Goal: Use online tool/utility: Utilize a website feature to perform a specific function

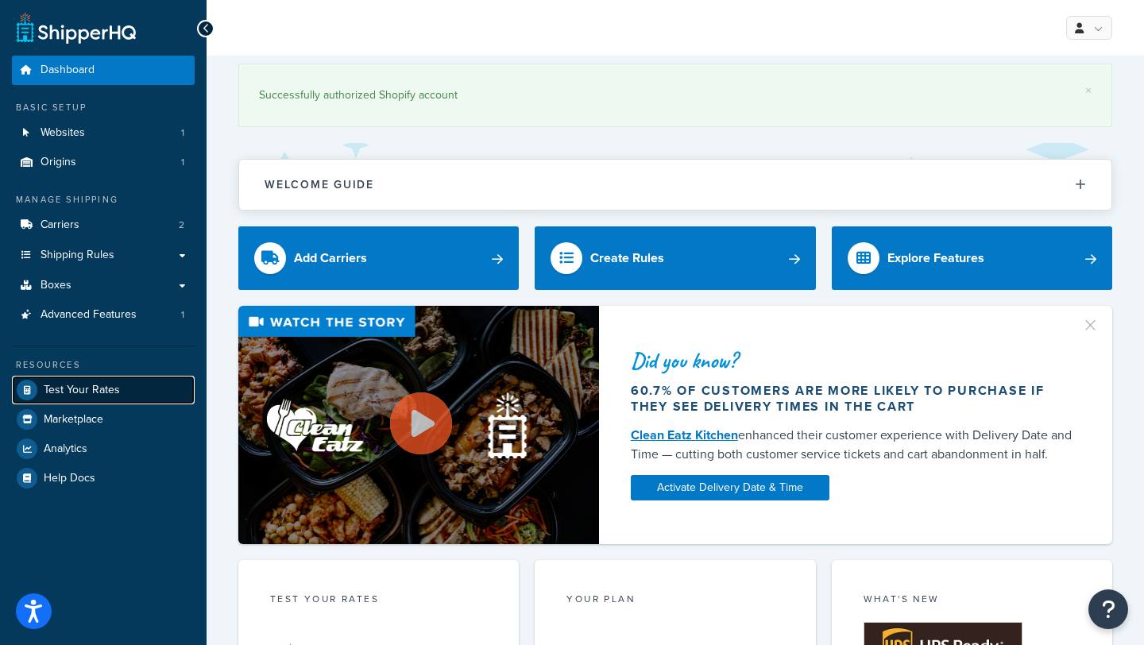
click at [137, 388] on link "Test Your Rates" at bounding box center [103, 390] width 183 height 29
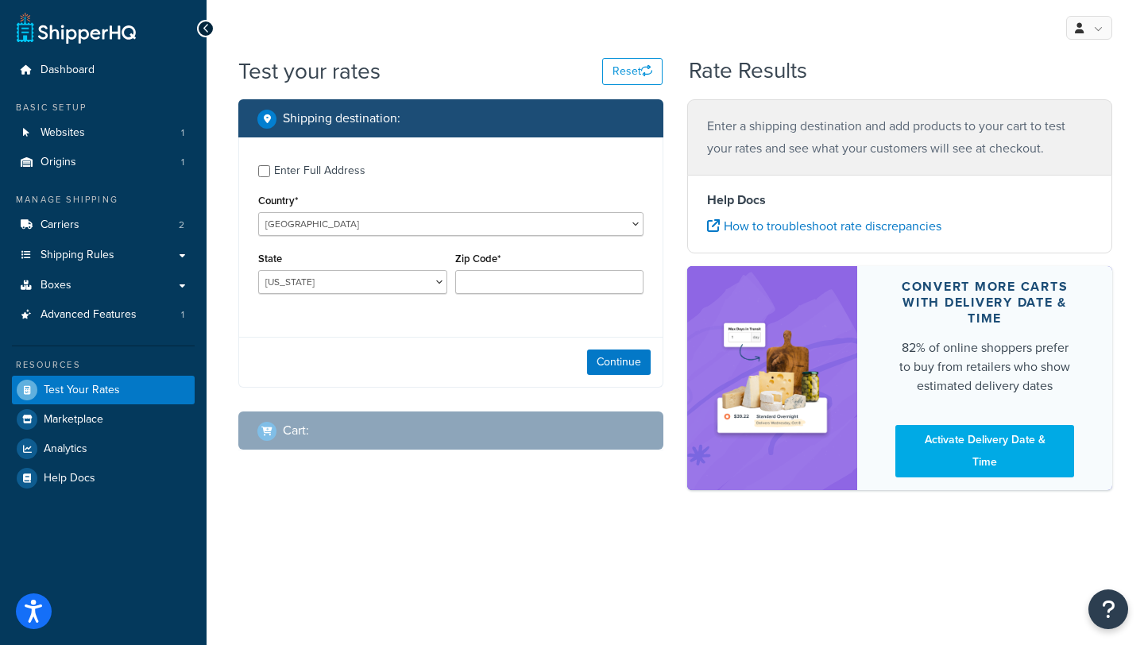
click at [346, 172] on div "Enter Full Address" at bounding box center [319, 171] width 91 height 22
click at [270, 172] on input "Enter Full Address" at bounding box center [264, 171] width 12 height 12
checkbox input "true"
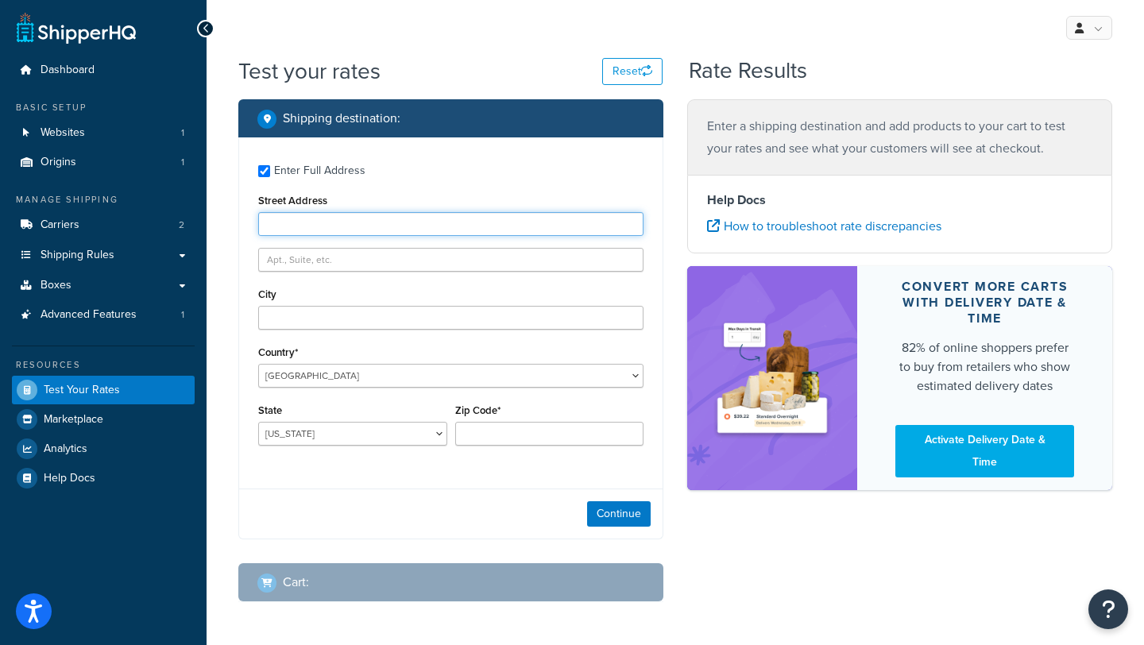
click at [342, 227] on input "Street Address" at bounding box center [450, 224] width 385 height 24
type input "[STREET_ADDRESS]"
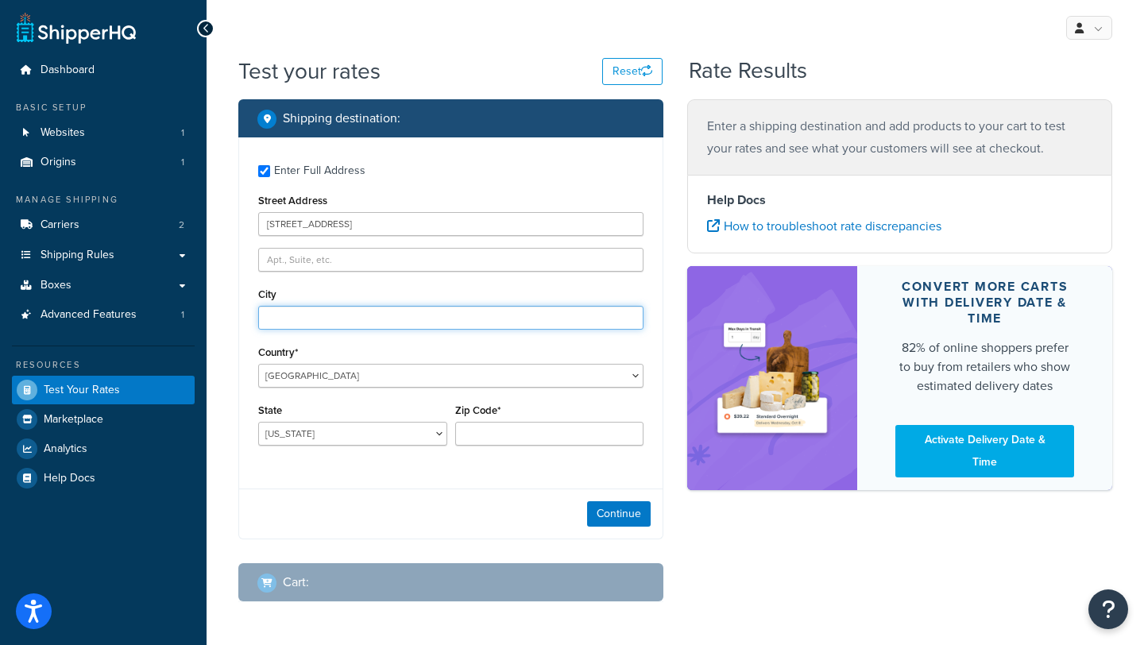
click at [314, 322] on input "City" at bounding box center [450, 318] width 385 height 24
type input "[GEOGRAPHIC_DATA]"
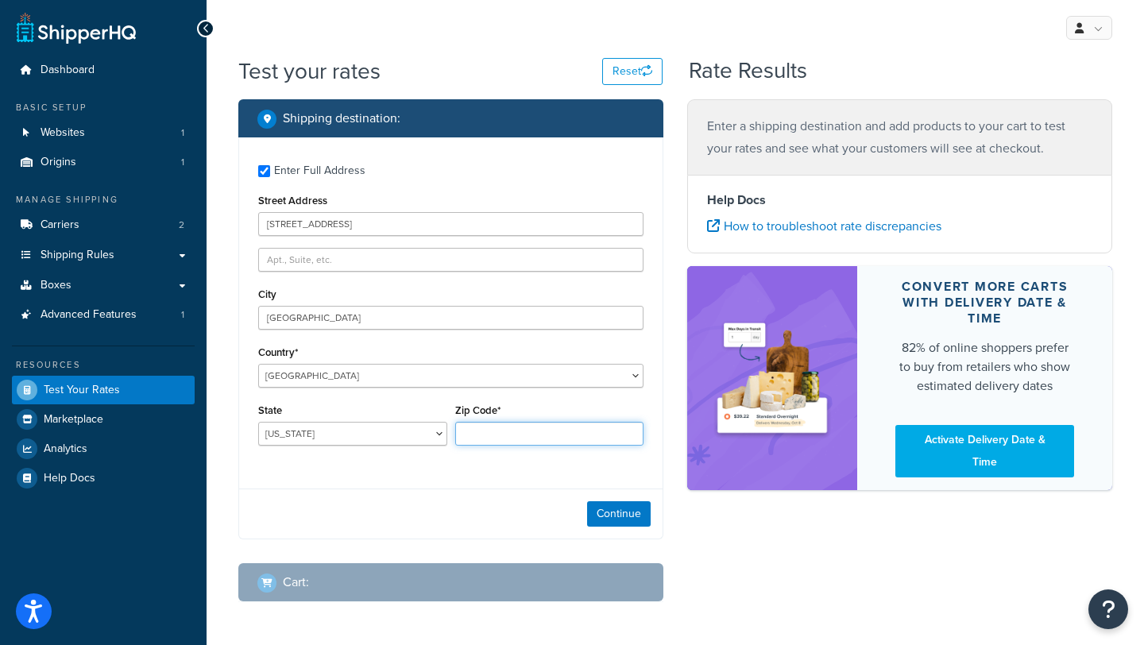
click at [475, 434] on input "Zip Code*" at bounding box center [549, 434] width 189 height 24
type input "1"
type input "0"
type input "32118"
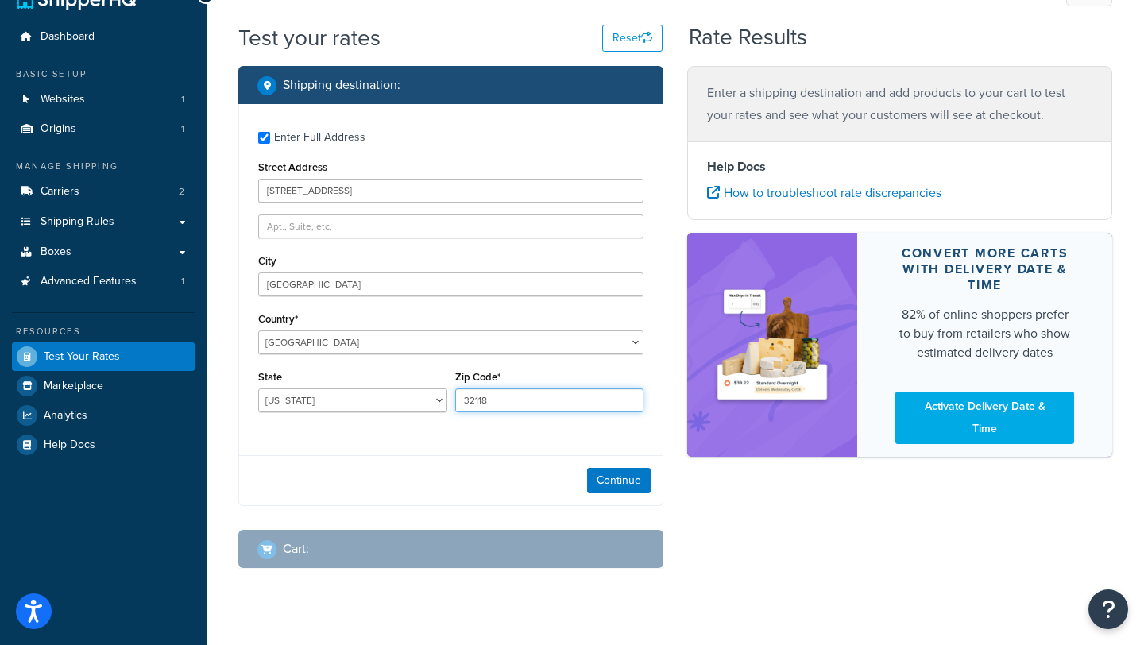
scroll to position [34, 0]
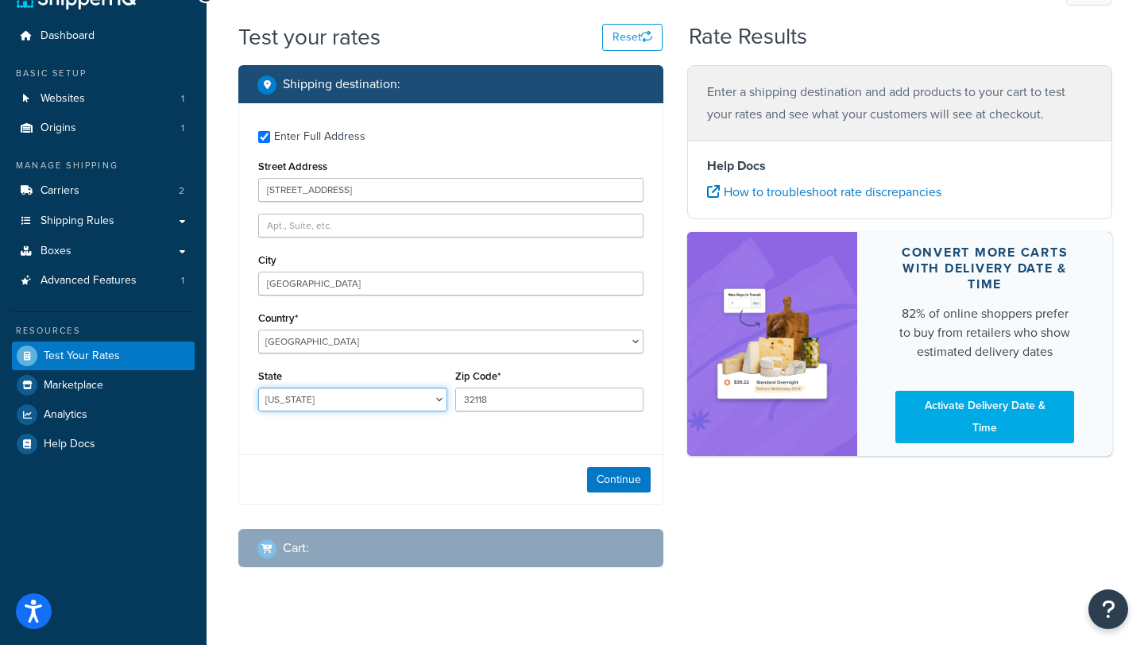
click at [341, 399] on select "[US_STATE] [US_STATE] [US_STATE] [US_STATE] [US_STATE] Armed Forces Americas Ar…" at bounding box center [352, 400] width 189 height 24
select select "FL"
click at [258, 388] on select "[US_STATE] [US_STATE] [US_STATE] [US_STATE] [US_STATE] Armed Forces Americas Ar…" at bounding box center [352, 400] width 189 height 24
click at [607, 484] on button "Continue" at bounding box center [619, 479] width 64 height 25
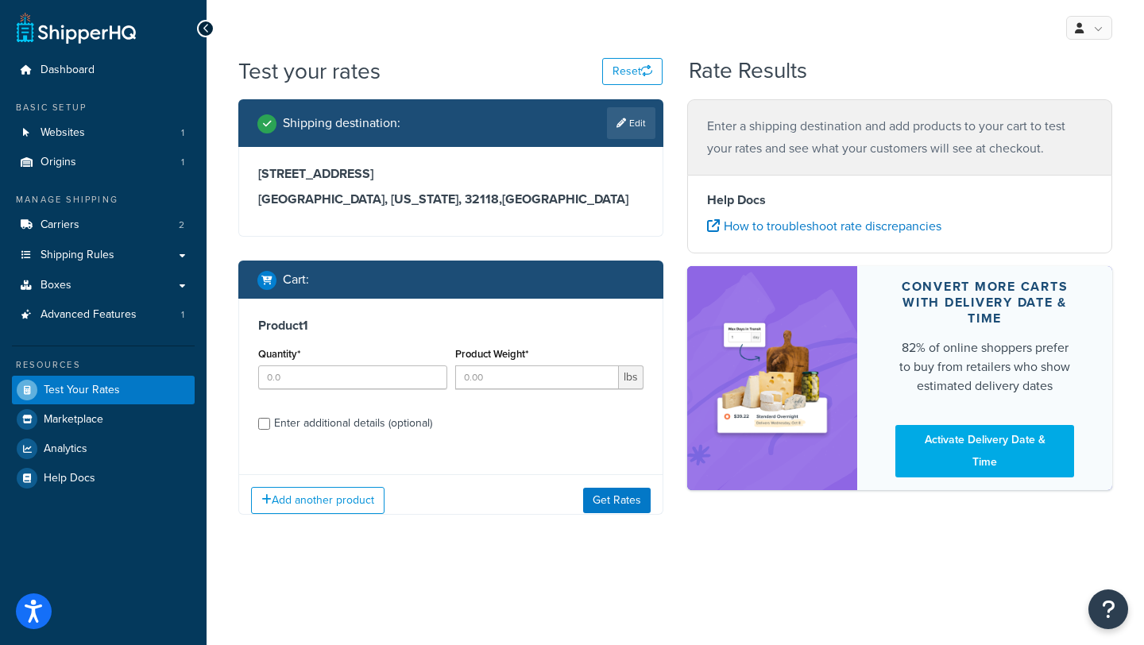
scroll to position [0, 0]
click at [363, 383] on input "Quantity*" at bounding box center [352, 377] width 189 height 24
type input "1"
click at [493, 379] on input "Product Weight*" at bounding box center [537, 377] width 164 height 24
type input "13.5"
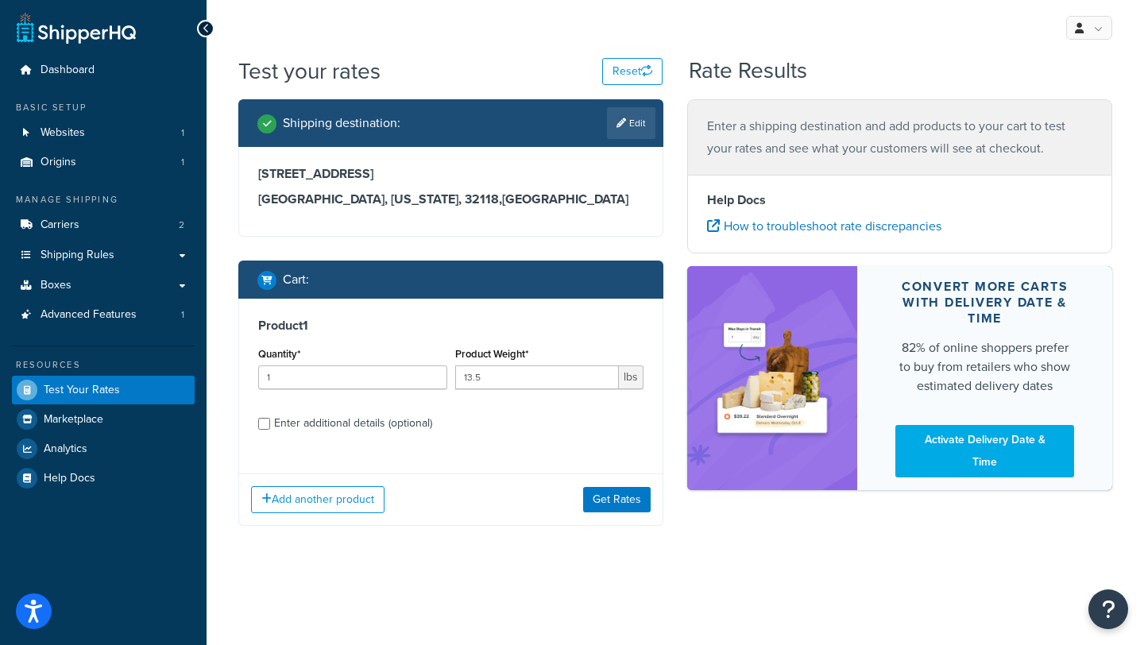
click at [368, 423] on div "Enter additional details (optional)" at bounding box center [353, 423] width 158 height 22
click at [270, 423] on input "Enter additional details (optional)" at bounding box center [264, 424] width 12 height 12
checkbox input "true"
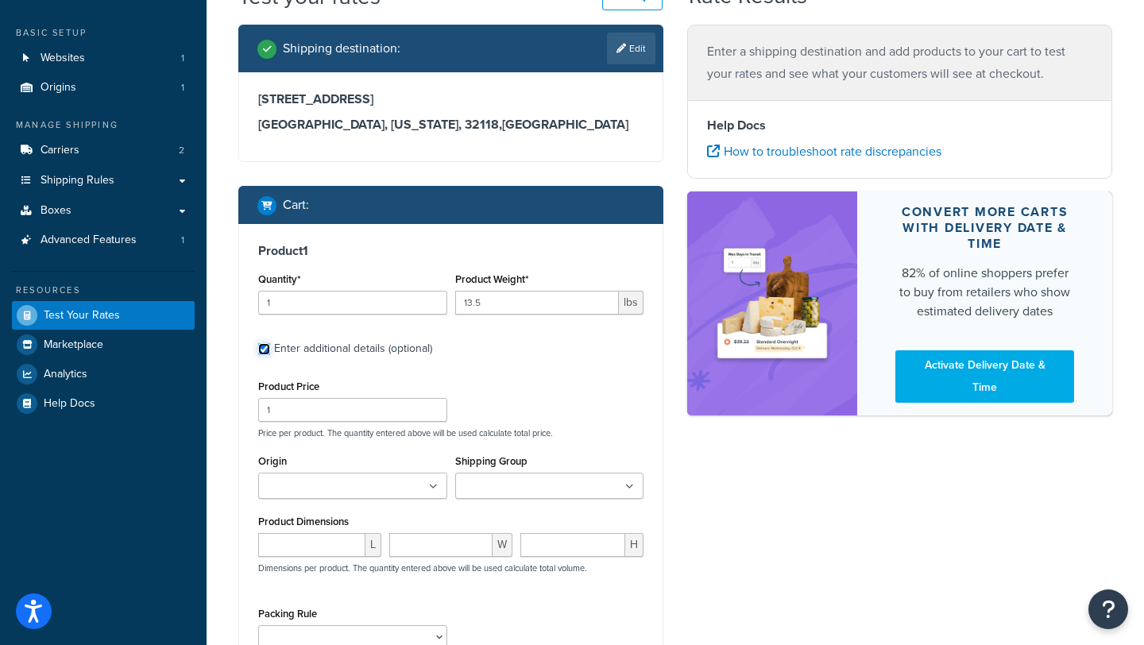
scroll to position [83, 0]
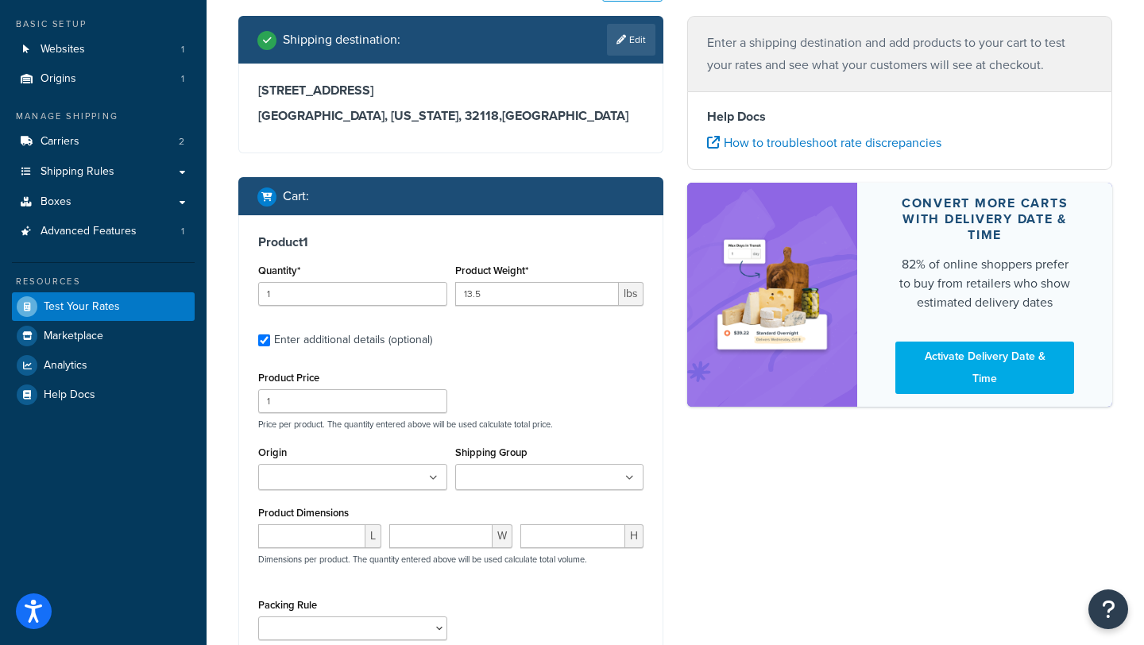
click at [331, 474] on input "Origin" at bounding box center [333, 477] width 141 height 17
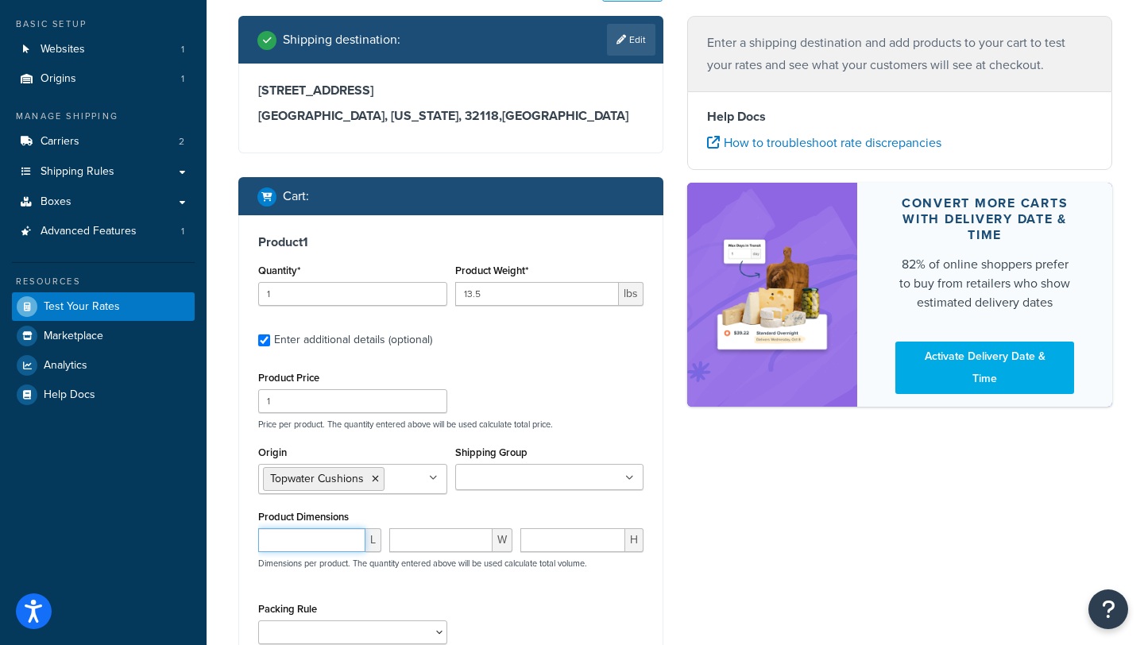
click at [307, 538] on input "number" at bounding box center [311, 540] width 107 height 24
type input "34.5"
type input "21.5"
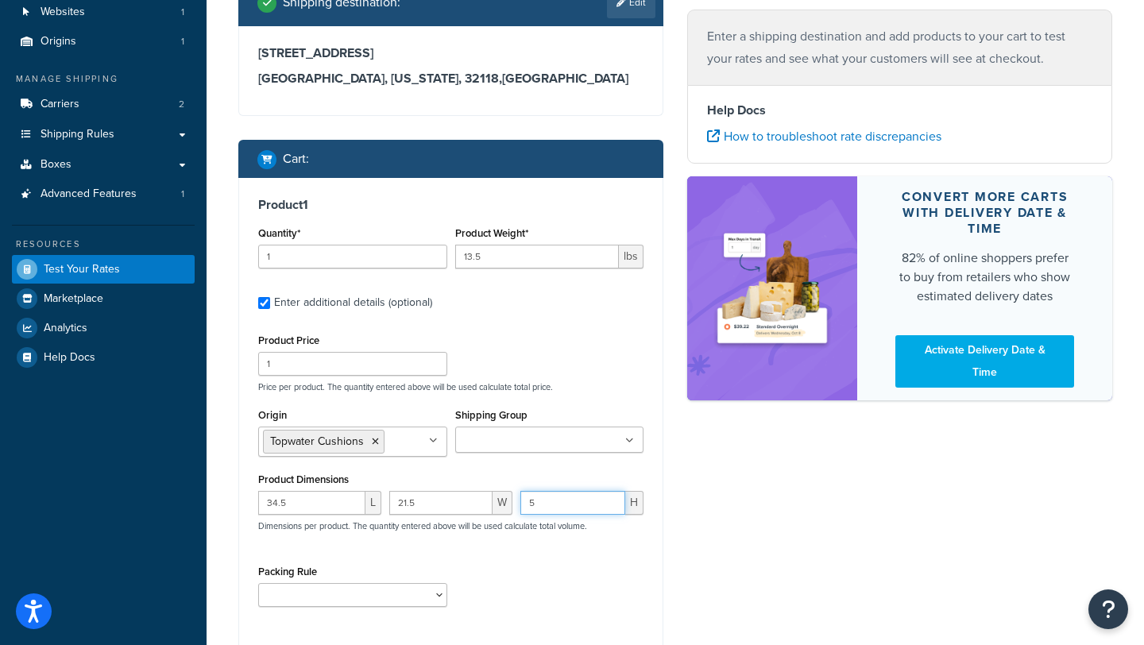
scroll to position [131, 0]
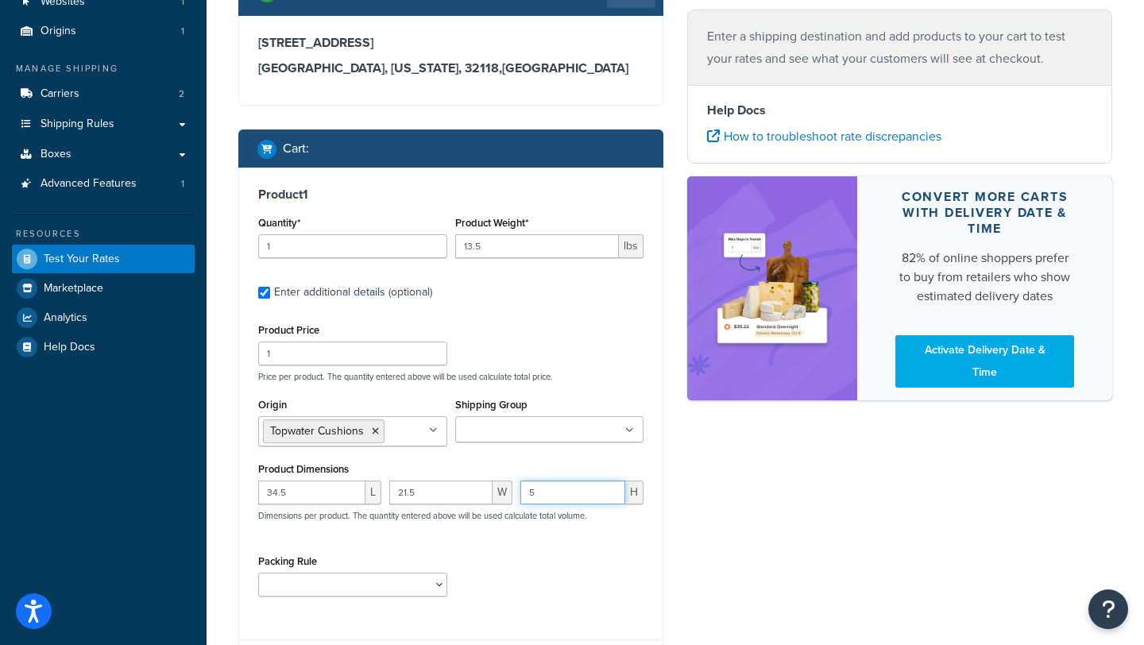
type input "5"
click at [364, 583] on select "Bow Cushion Current Default Cushion Rule" at bounding box center [352, 585] width 189 height 24
click at [258, 574] on select "Bow Cushion Current Default Cushion Rule" at bounding box center [352, 585] width 189 height 24
click at [338, 590] on select "Bow Cushion Current Default Cushion Rule" at bounding box center [352, 585] width 189 height 24
select select "86333"
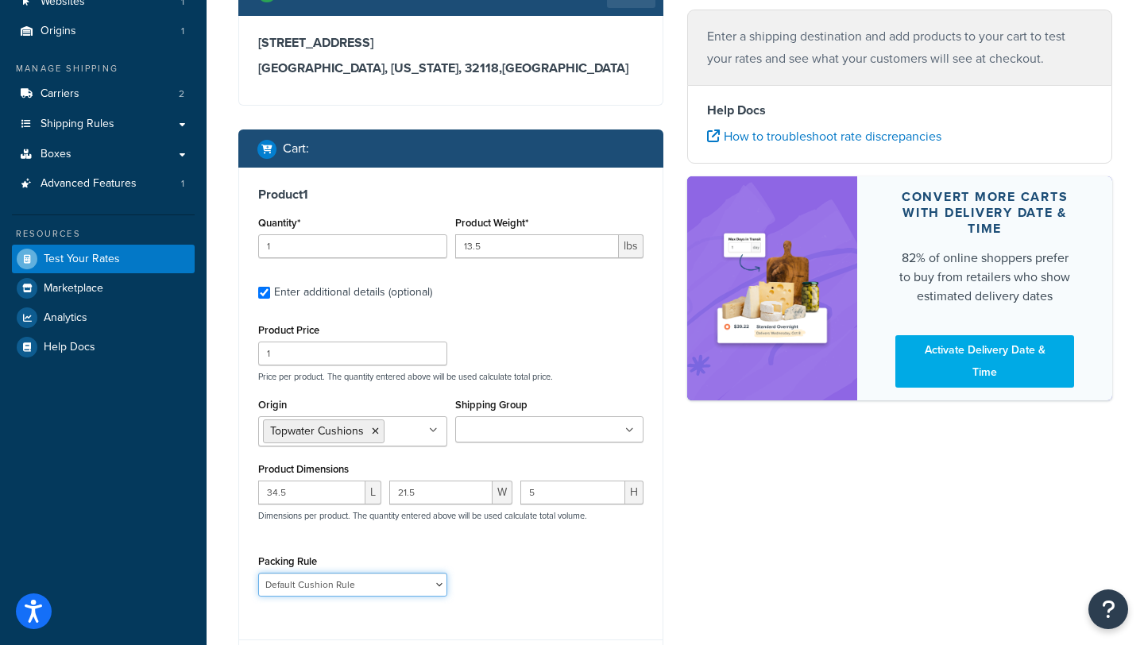
click at [258, 574] on select "Bow Cushion Current Default Cushion Rule" at bounding box center [352, 585] width 189 height 24
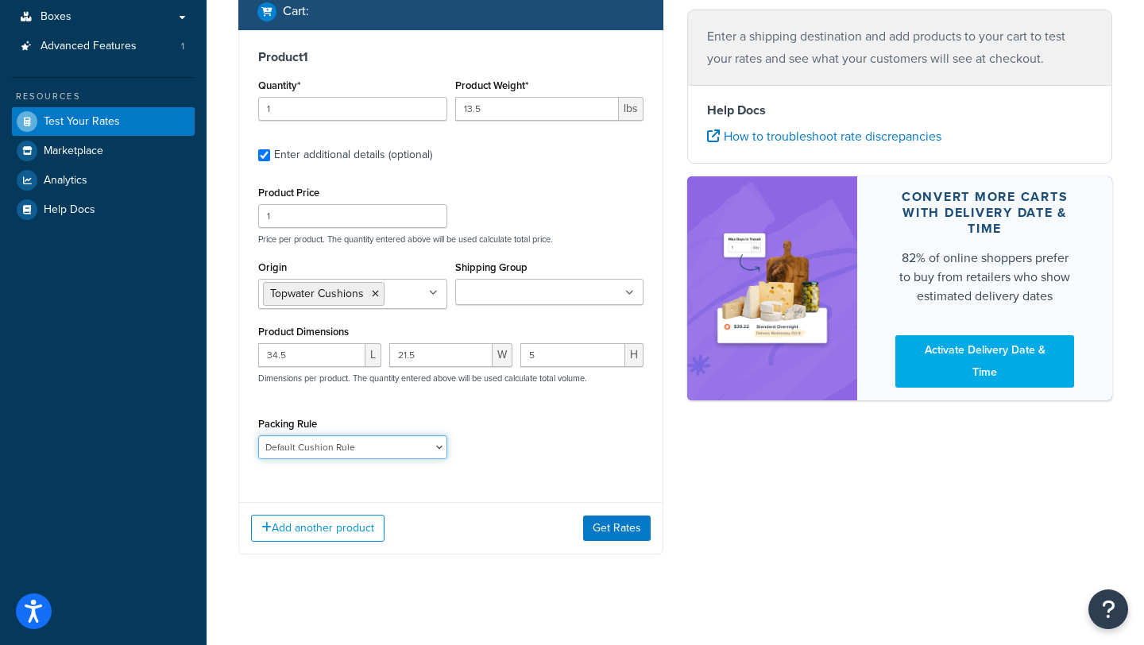
scroll to position [272, 0]
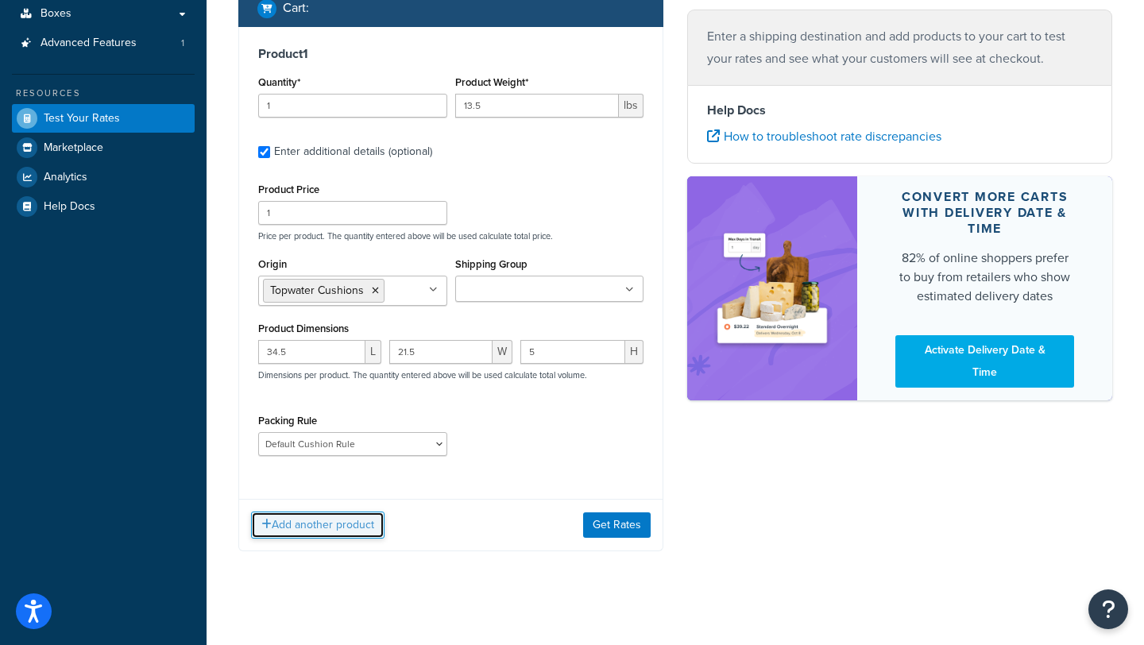
click at [345, 527] on button "Add another product" at bounding box center [317, 524] width 133 height 27
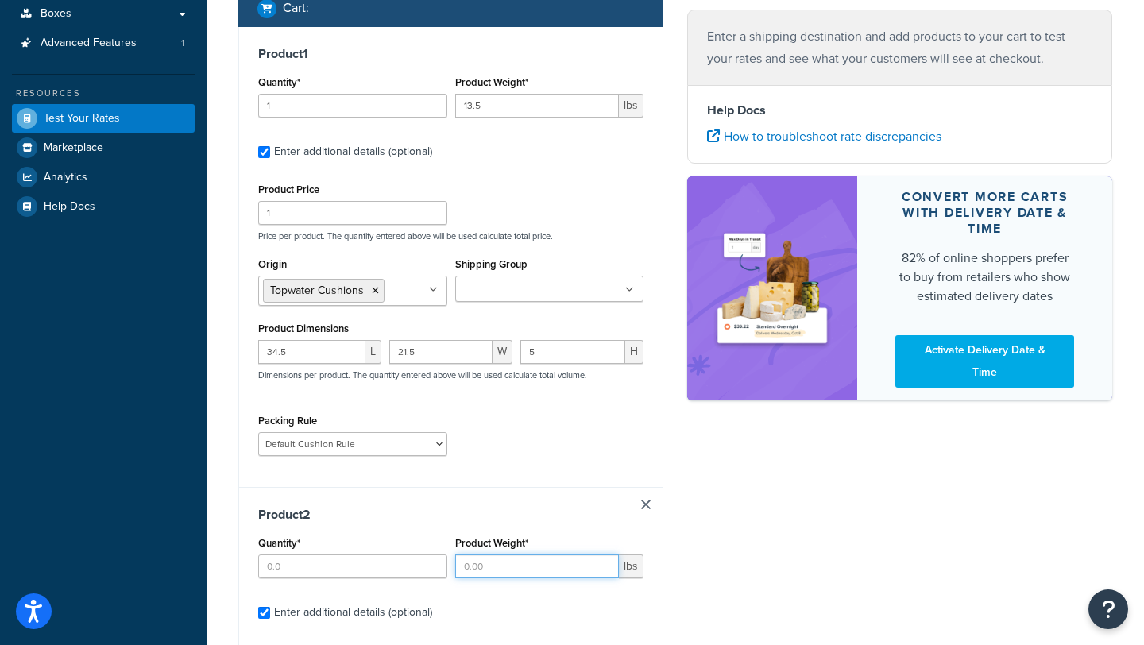
click at [511, 569] on input "Product Weight*" at bounding box center [537, 566] width 164 height 24
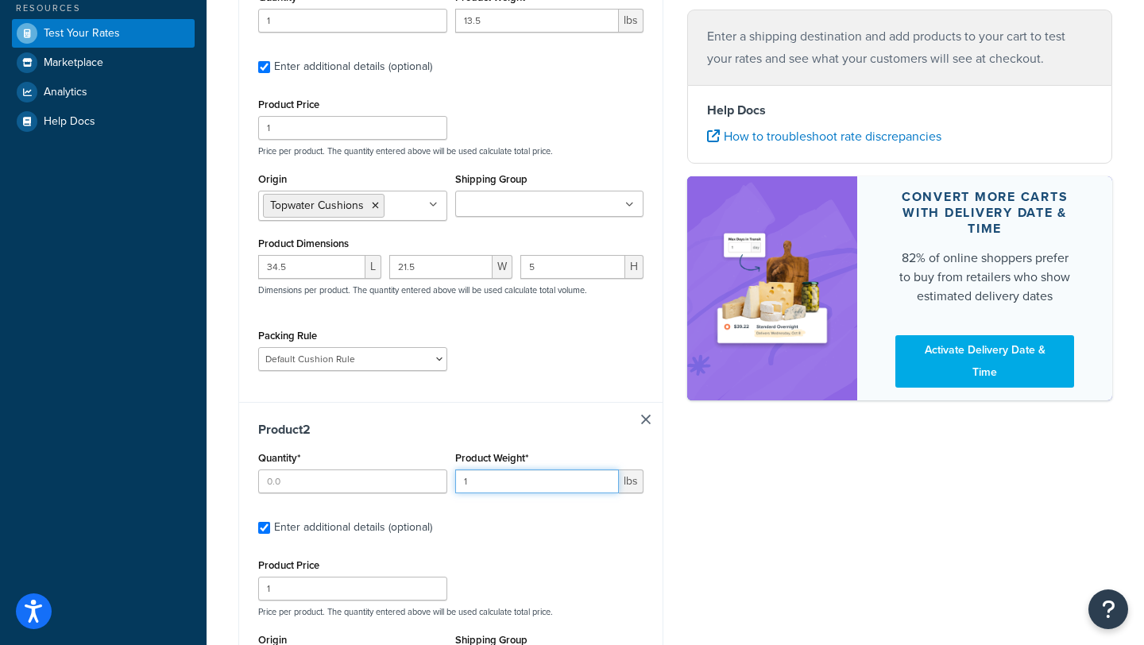
scroll to position [496, 0]
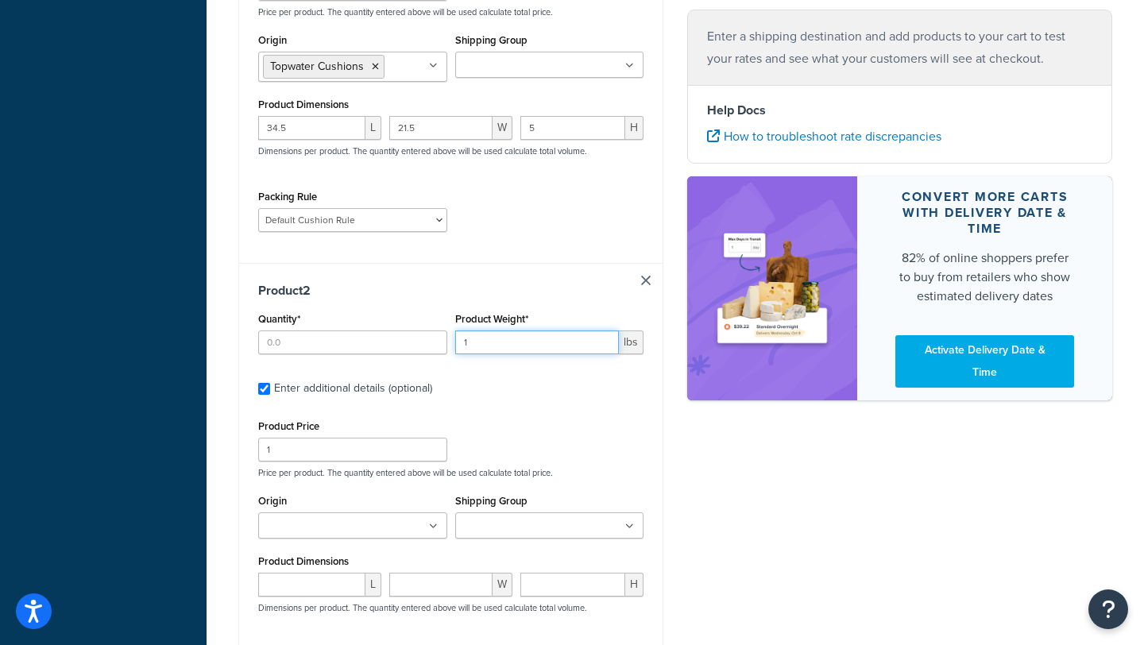
type input "1"
click at [313, 593] on input "number" at bounding box center [311, 585] width 107 height 24
type input "41"
type input "9"
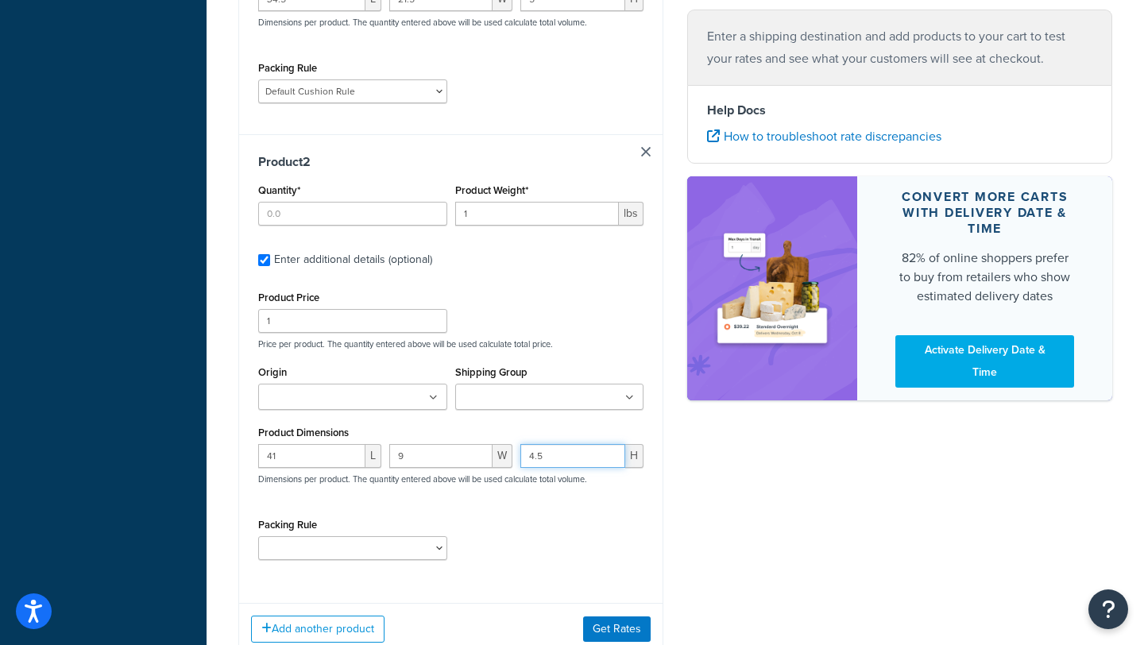
scroll to position [637, 0]
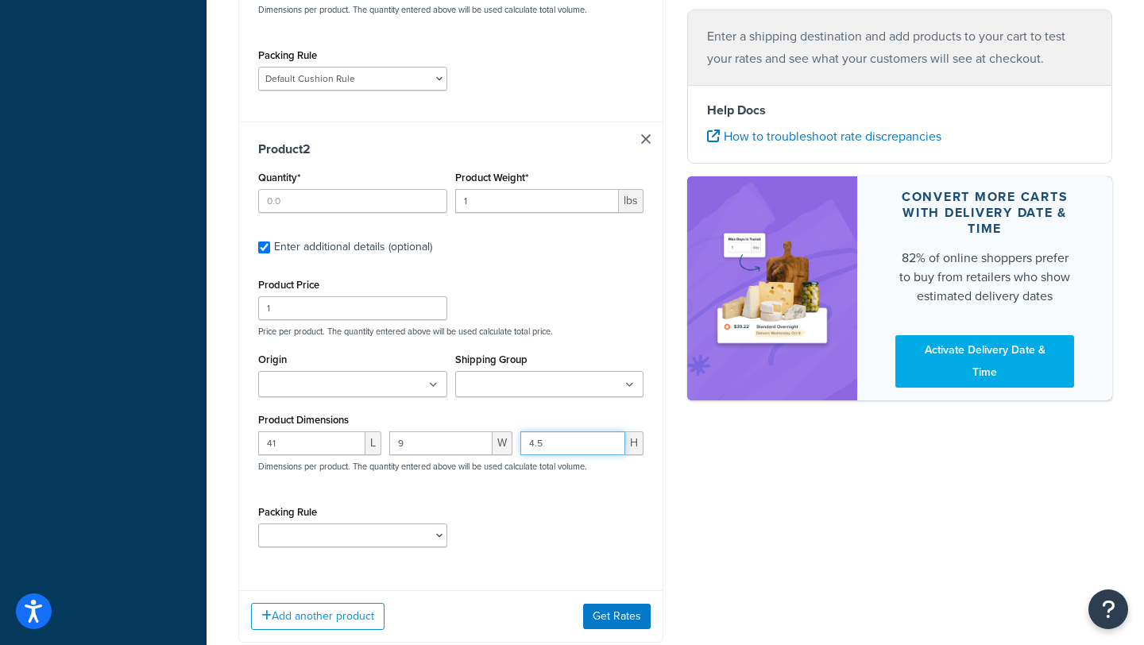
type input "4.5"
click at [428, 388] on ul at bounding box center [352, 384] width 189 height 26
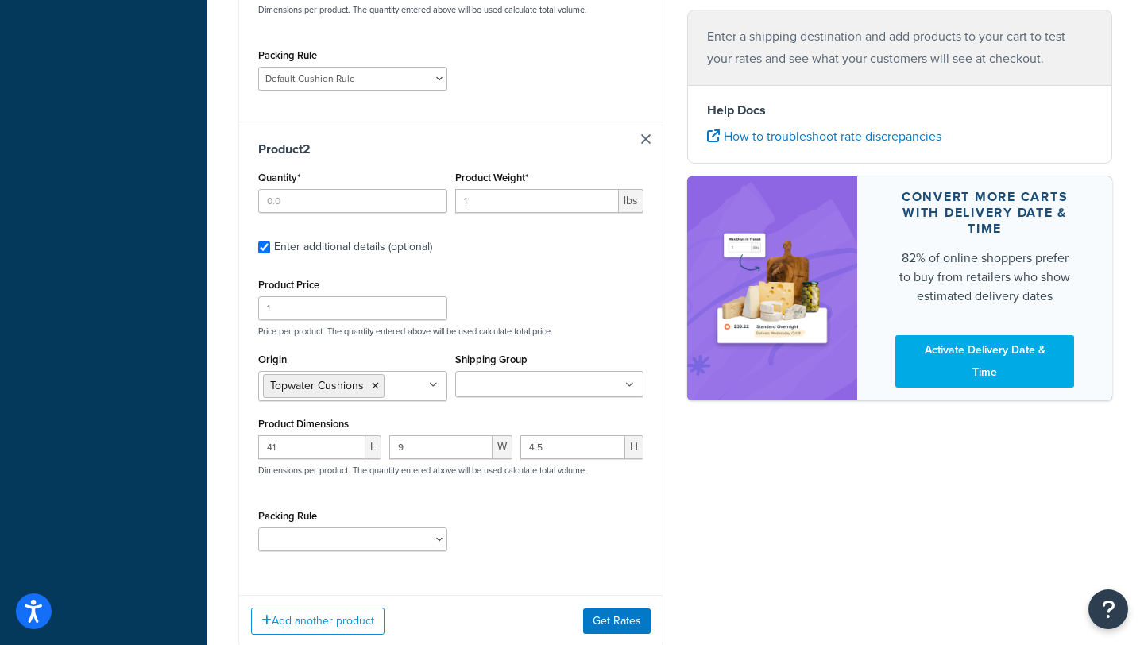
click at [368, 563] on div "Packing Rule Bow Cushion Current Default Cushion Rule" at bounding box center [352, 534] width 197 height 58
click at [374, 545] on select "Bow Cushion Current Default Cushion Rule" at bounding box center [352, 539] width 189 height 24
select select "86333"
click at [258, 530] on select "Bow Cushion Current Default Cushion Rule" at bounding box center [352, 539] width 189 height 24
click at [359, 208] on input "Quantity*" at bounding box center [352, 201] width 189 height 24
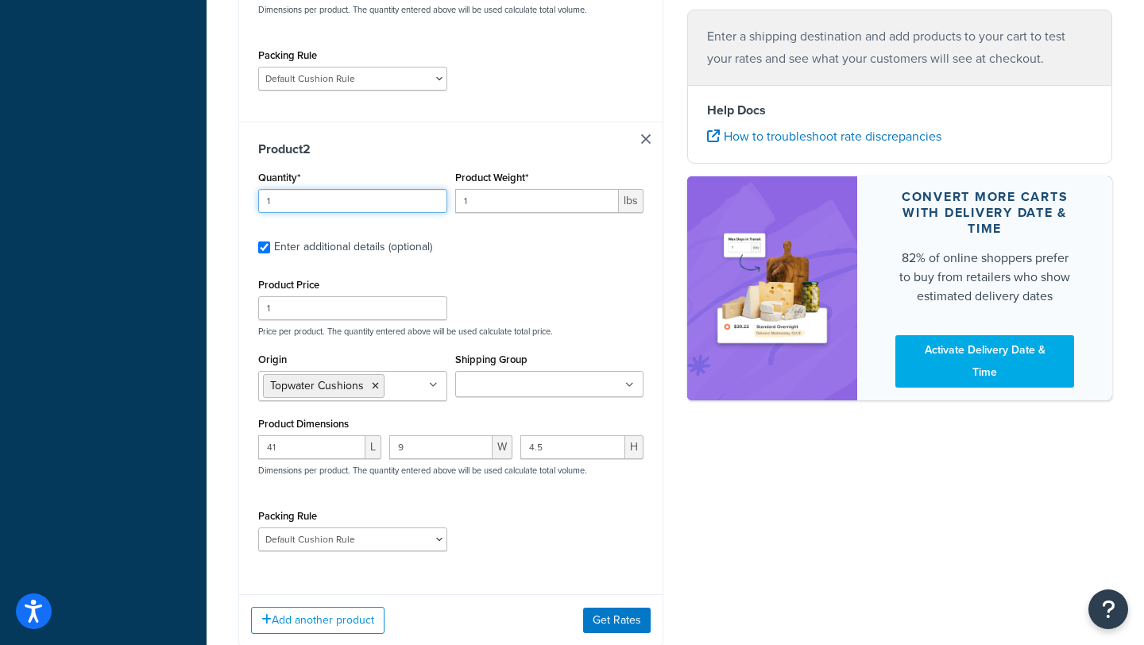
type input "1"
click at [472, 200] on input "1" at bounding box center [537, 201] width 164 height 24
type input "1"
type input "3"
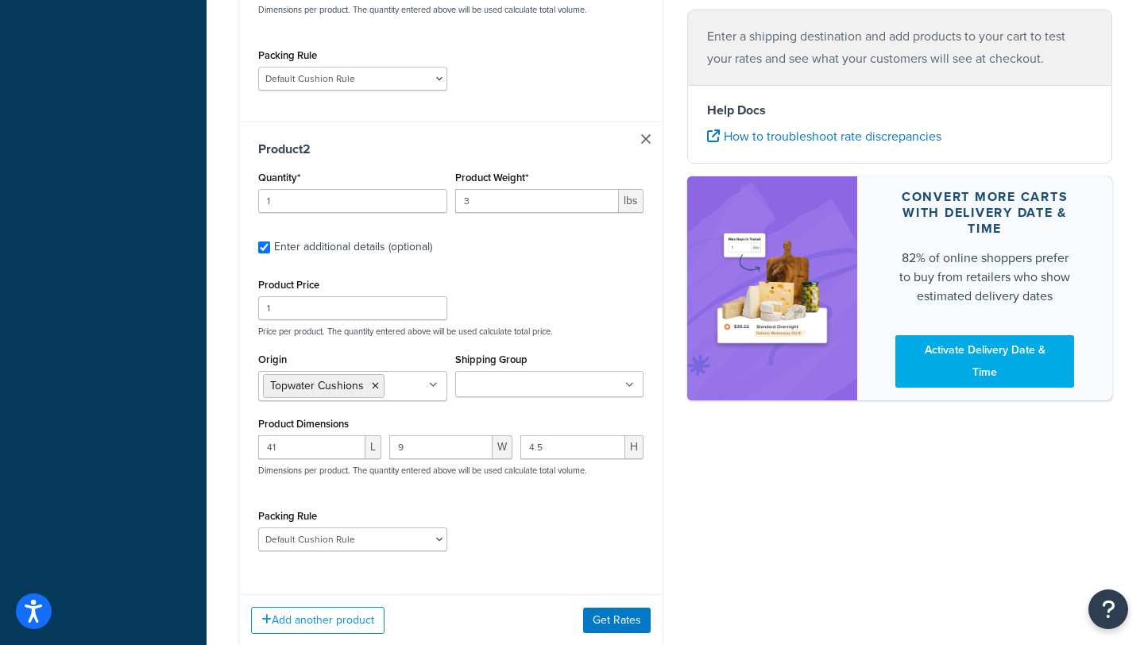
click at [477, 241] on label "Enter additional details (optional)" at bounding box center [458, 245] width 369 height 25
click at [270, 241] on input "Enter additional details (optional)" at bounding box center [264, 247] width 12 height 12
checkbox input "false"
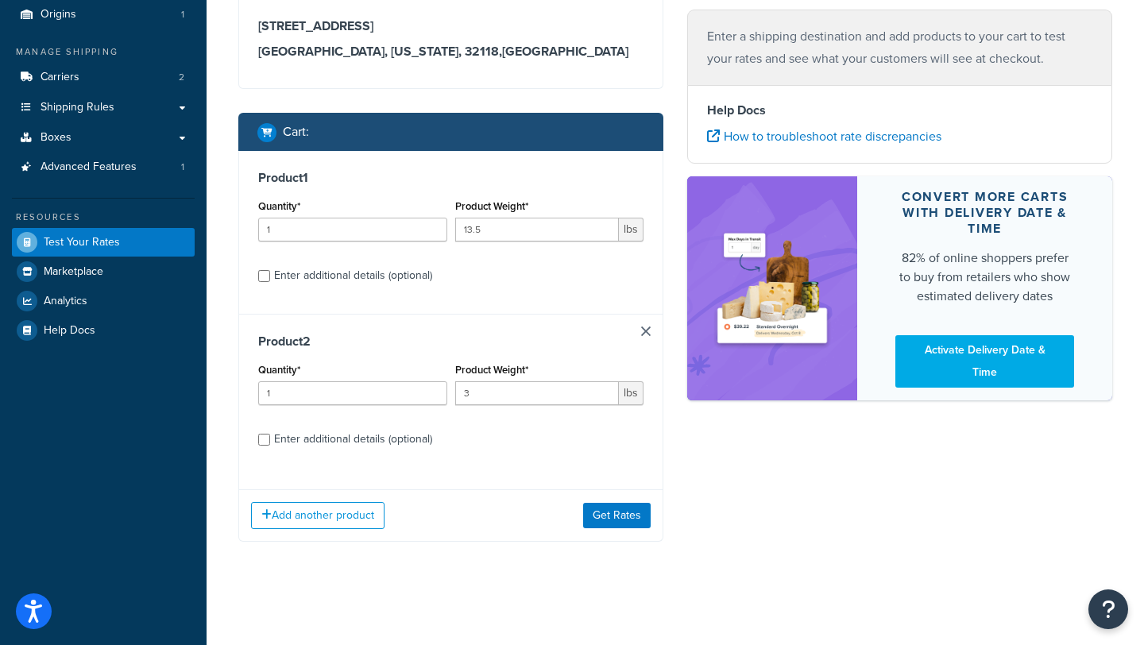
click at [382, 439] on div "Enter additional details (optional)" at bounding box center [353, 439] width 158 height 22
click at [270, 439] on input "Enter additional details (optional)" at bounding box center [264, 440] width 12 height 12
checkbox input "true"
select select "86333"
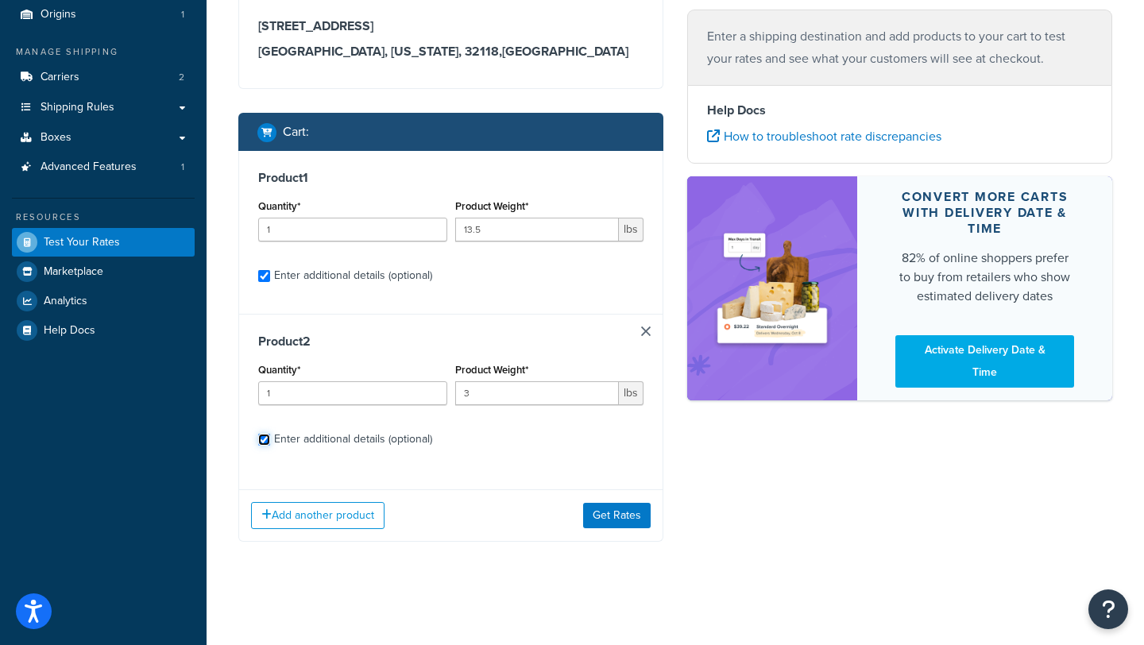
select select "86333"
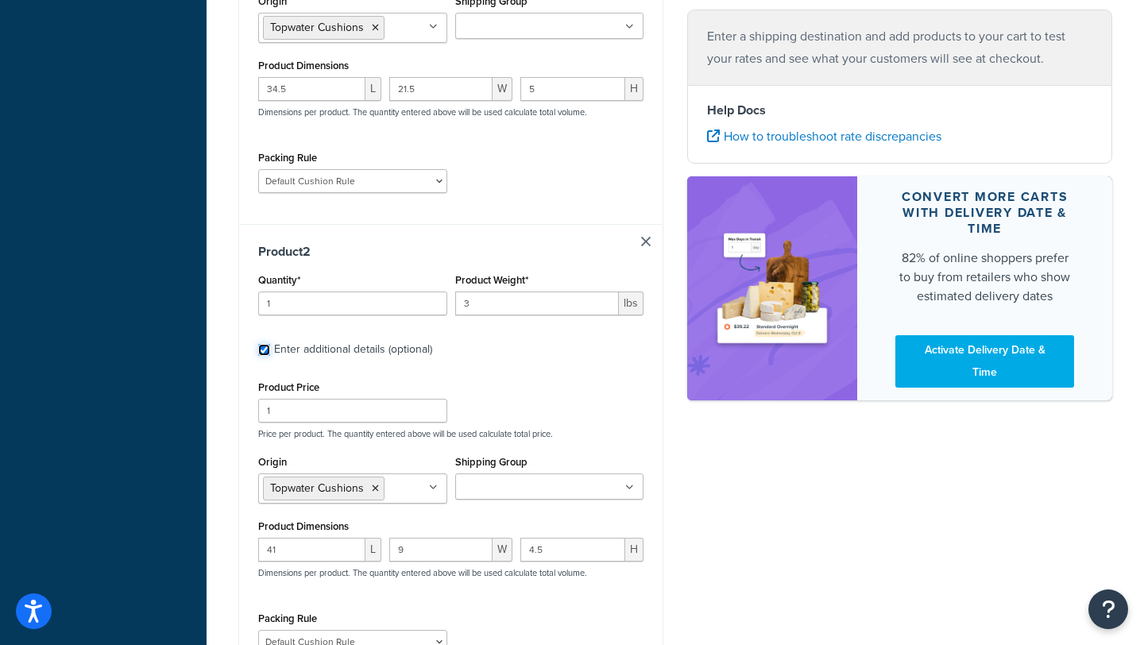
scroll to position [669, 0]
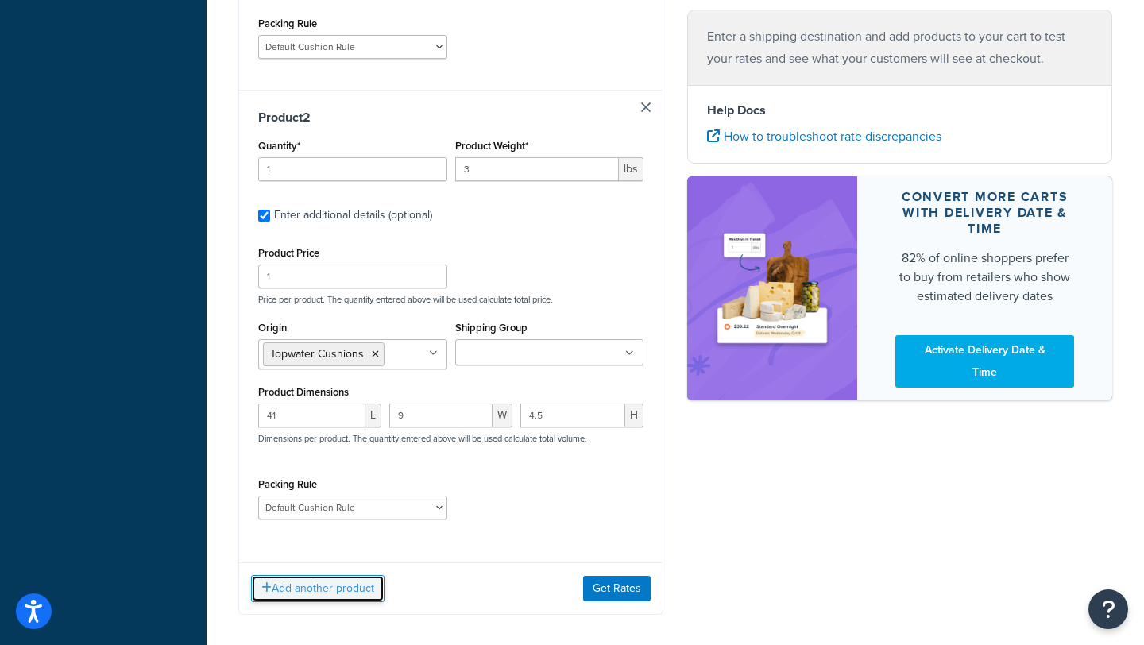
click at [340, 597] on button "Add another product" at bounding box center [317, 588] width 133 height 27
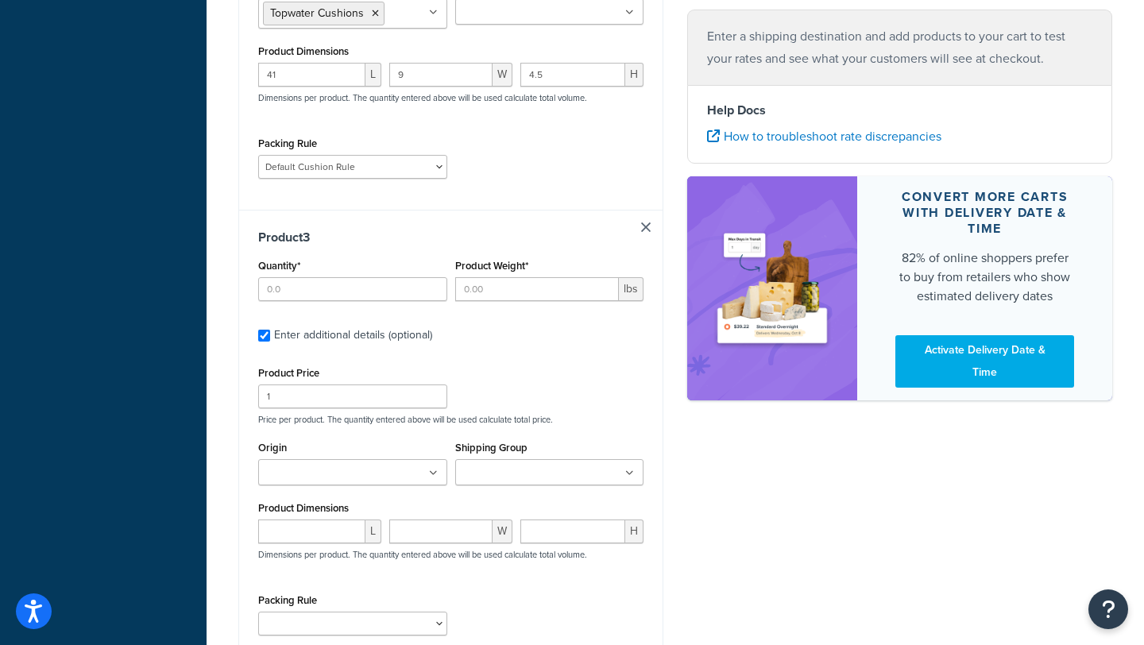
scroll to position [1203, 0]
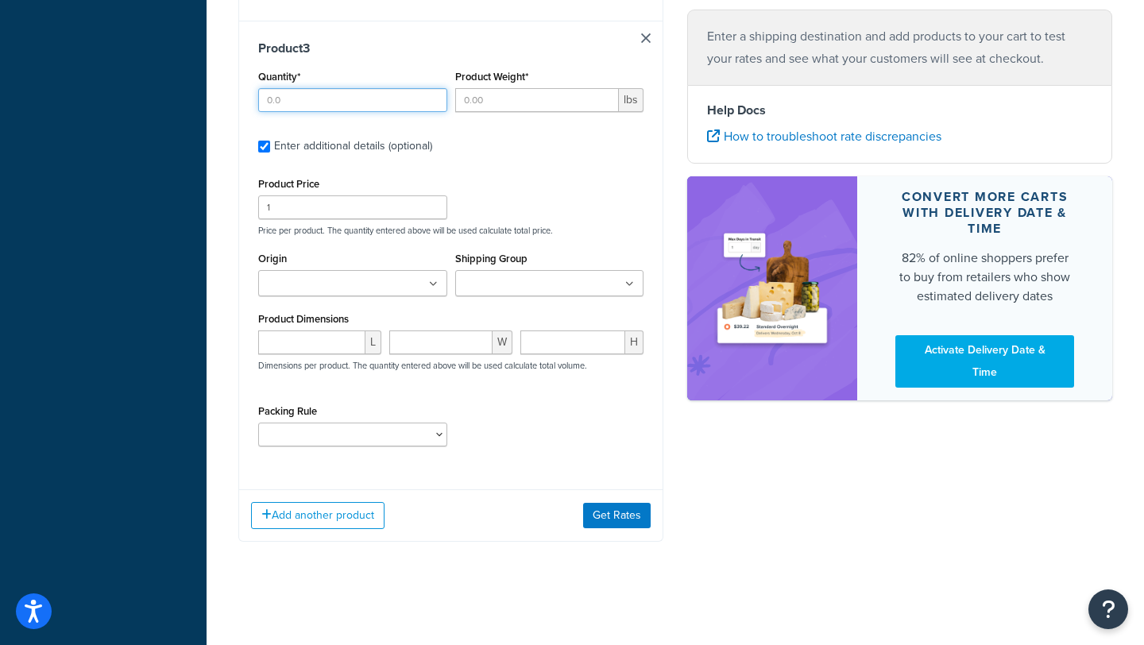
click at [358, 105] on input "Quantity*" at bounding box center [352, 100] width 189 height 24
type input "1"
click at [474, 98] on input "Product Weight*" at bounding box center [537, 100] width 164 height 24
type input "3"
click at [368, 289] on input "Origin" at bounding box center [333, 284] width 141 height 17
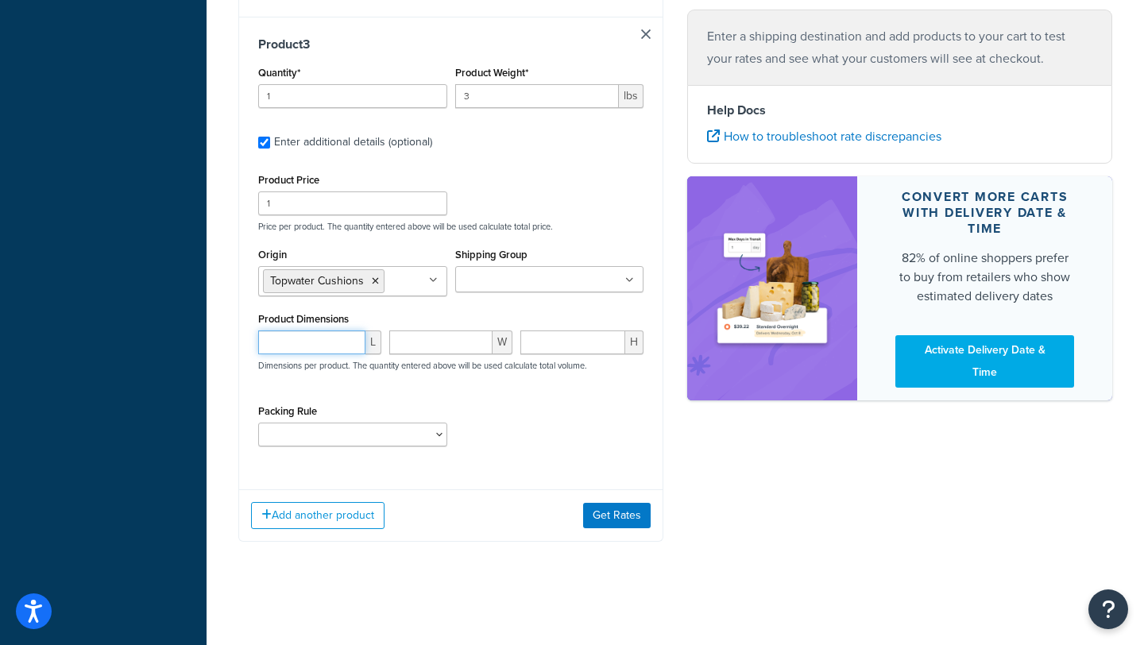
click at [330, 342] on input "number" at bounding box center [311, 342] width 107 height 24
type input "28.5"
type input "14"
type input "4"
click at [332, 441] on select "Bow Cushion Current Default Cushion Rule" at bounding box center [352, 434] width 189 height 24
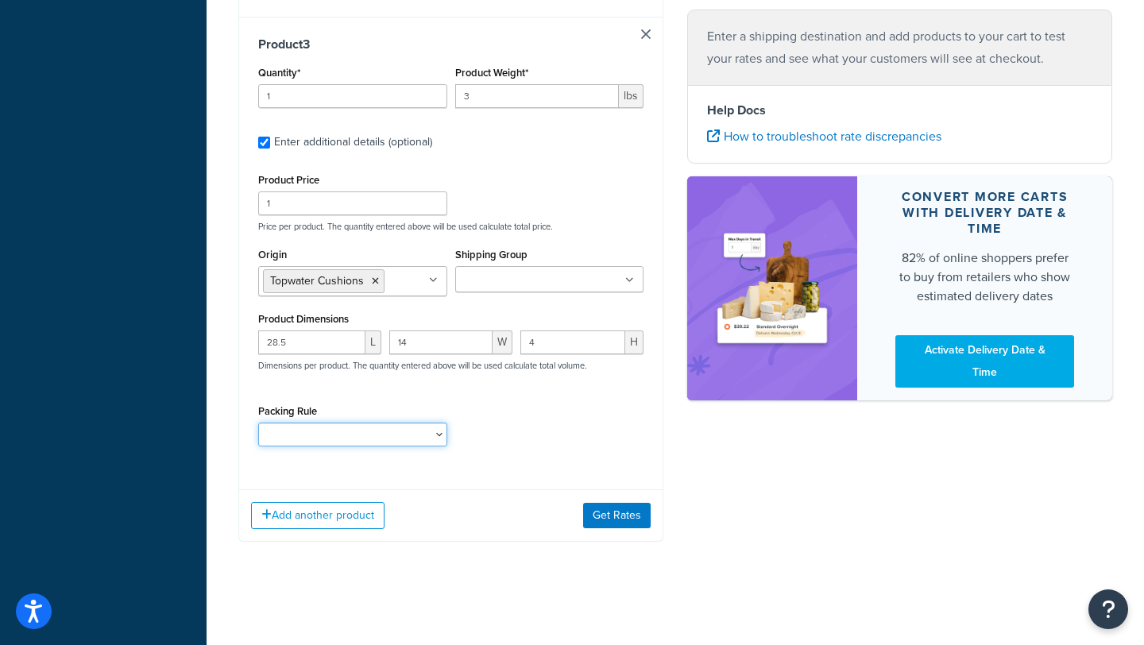
select select "86333"
click at [258, 426] on select "Bow Cushion Current Default Cushion Rule" at bounding box center [352, 434] width 189 height 24
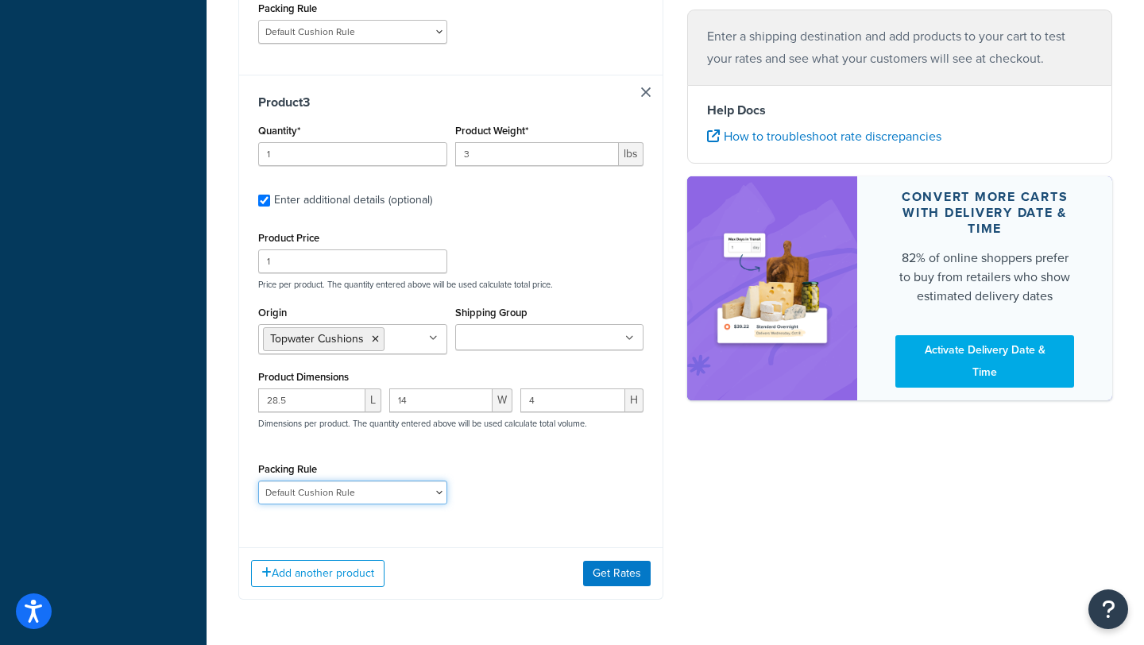
scroll to position [1168, 0]
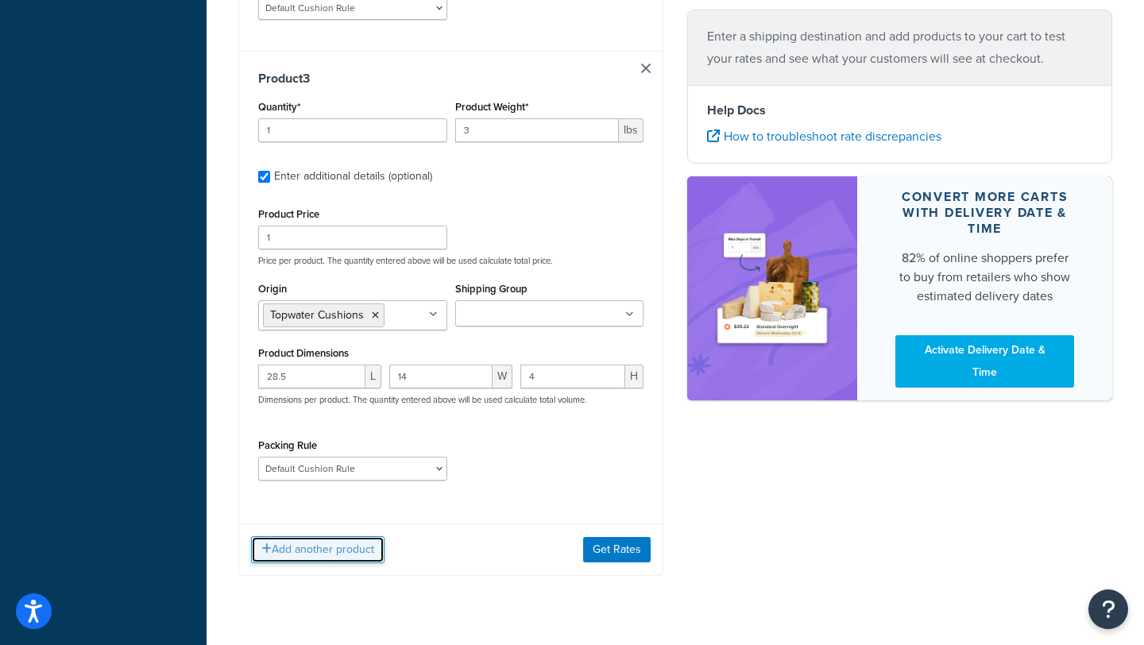
click at [304, 552] on button "Add another product" at bounding box center [317, 549] width 133 height 27
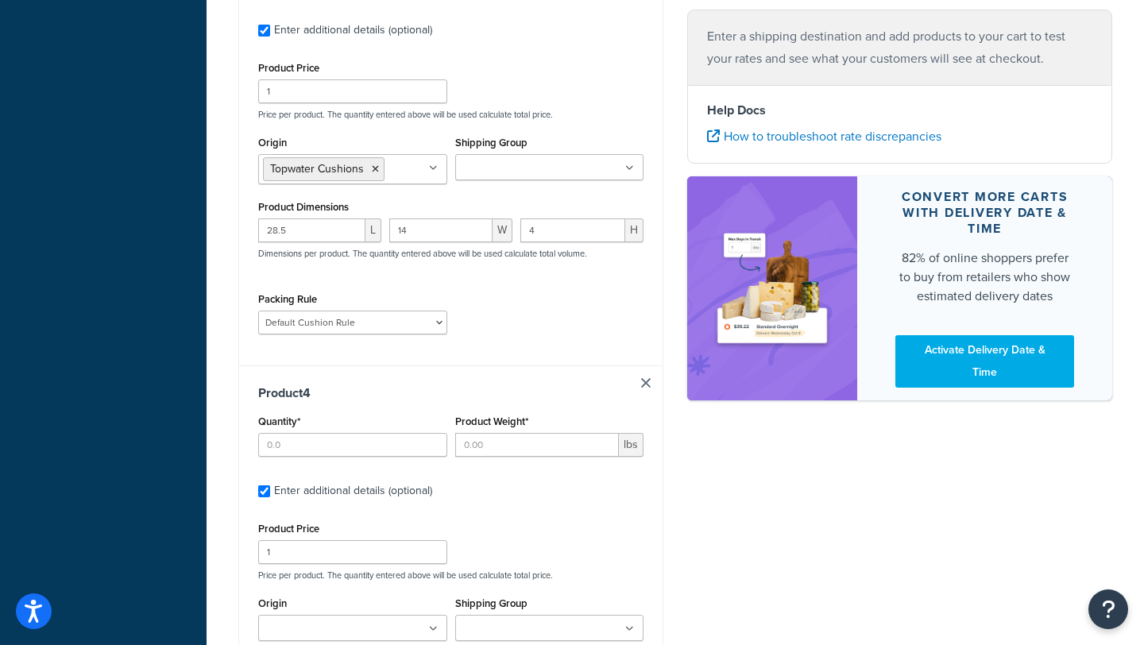
scroll to position [1455, 0]
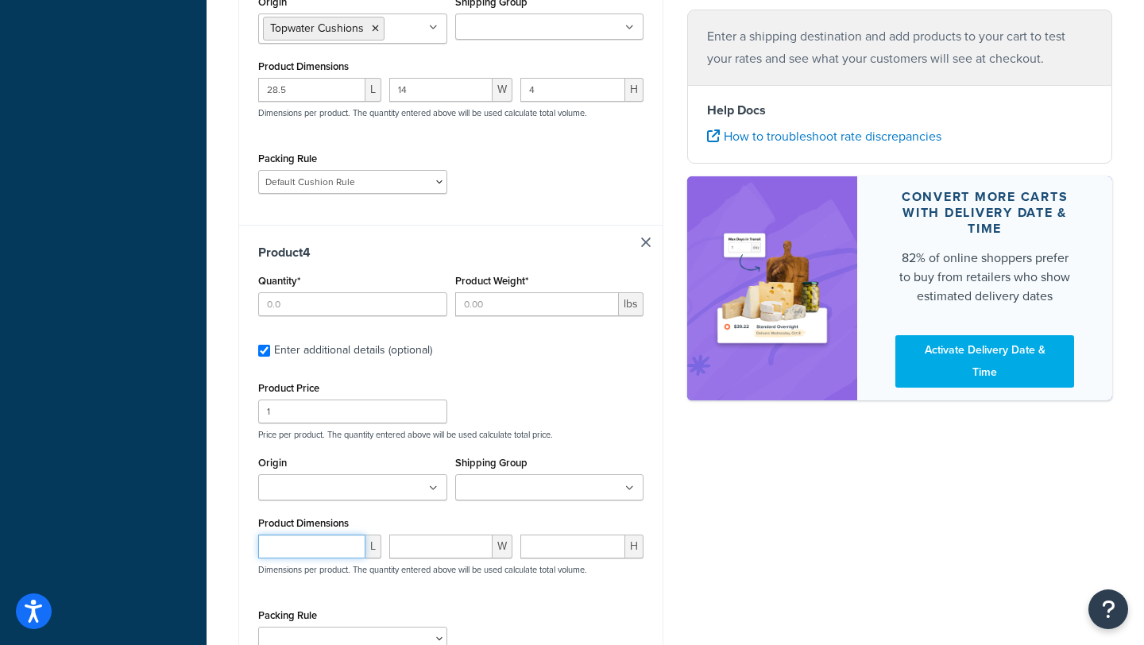
click at [336, 556] on input "number" at bounding box center [311, 546] width 107 height 24
type input "33"
type input "16"
type input "4"
click at [556, 314] on input "Product Weight*" at bounding box center [537, 304] width 164 height 24
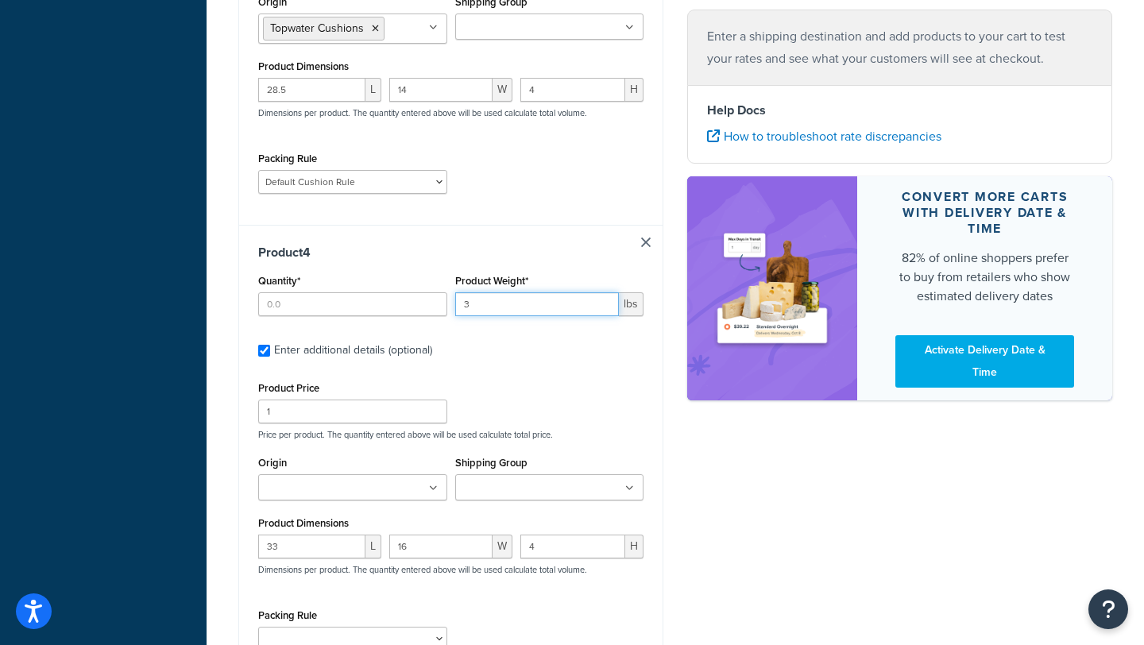
type input "3"
click at [358, 303] on input "Quantity*" at bounding box center [352, 304] width 189 height 24
type input "1"
click at [411, 488] on ul at bounding box center [352, 487] width 189 height 26
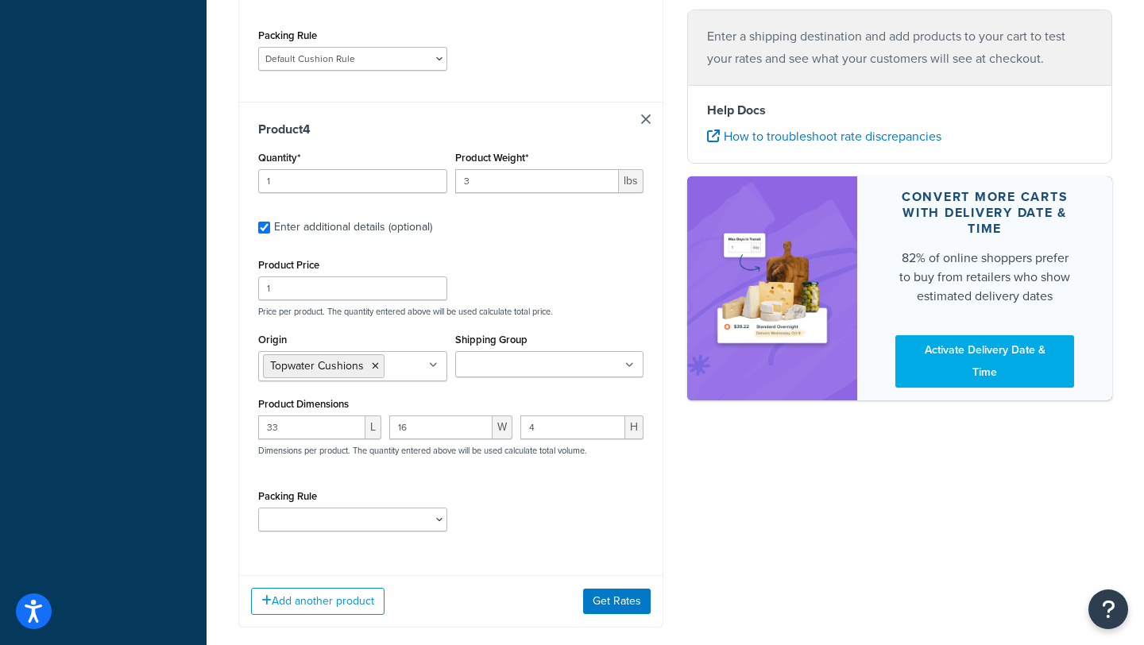
scroll to position [1604, 0]
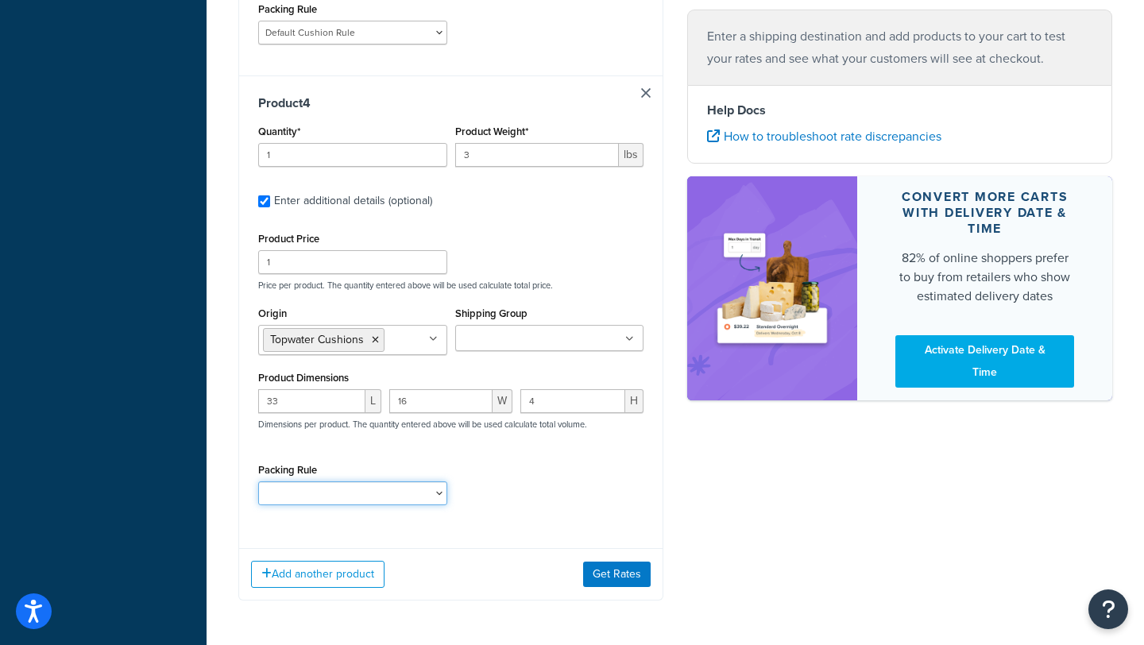
click at [378, 500] on select "Bow Cushion Current Default Cushion Rule" at bounding box center [352, 493] width 189 height 24
click at [258, 487] on select "Bow Cushion Current Default Cushion Rule" at bounding box center [352, 493] width 189 height 24
click at [411, 500] on select "Bow Cushion Current Default Cushion Rule" at bounding box center [352, 493] width 189 height 24
select select "86333"
click at [258, 487] on select "Bow Cushion Current Default Cushion Rule" at bounding box center [352, 493] width 189 height 24
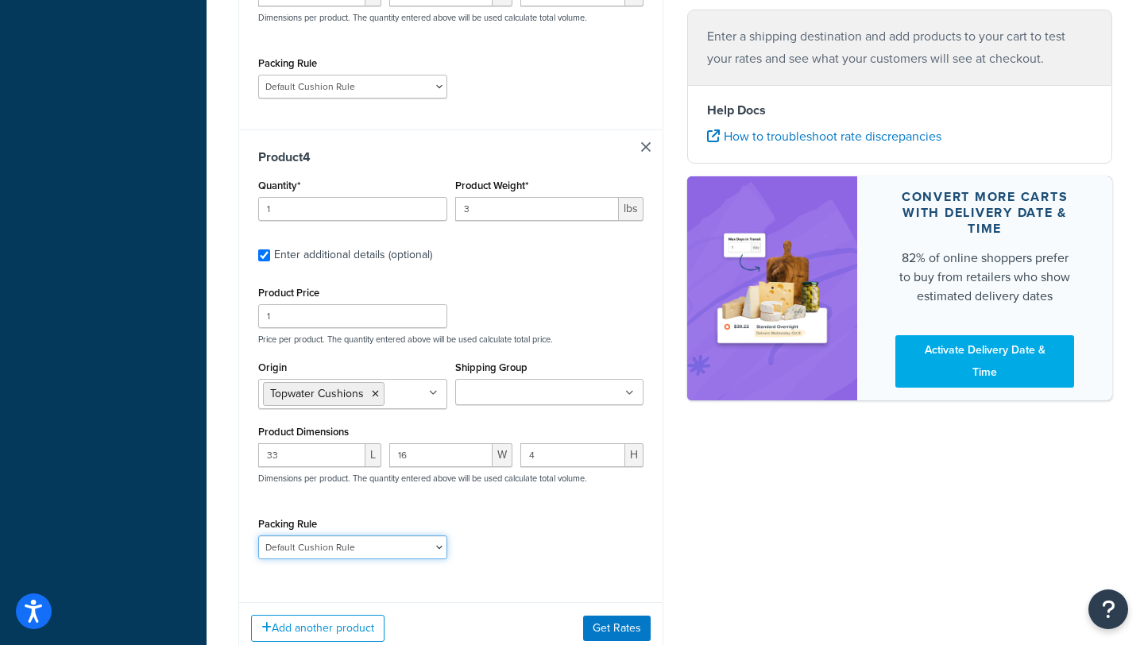
scroll to position [1601, 0]
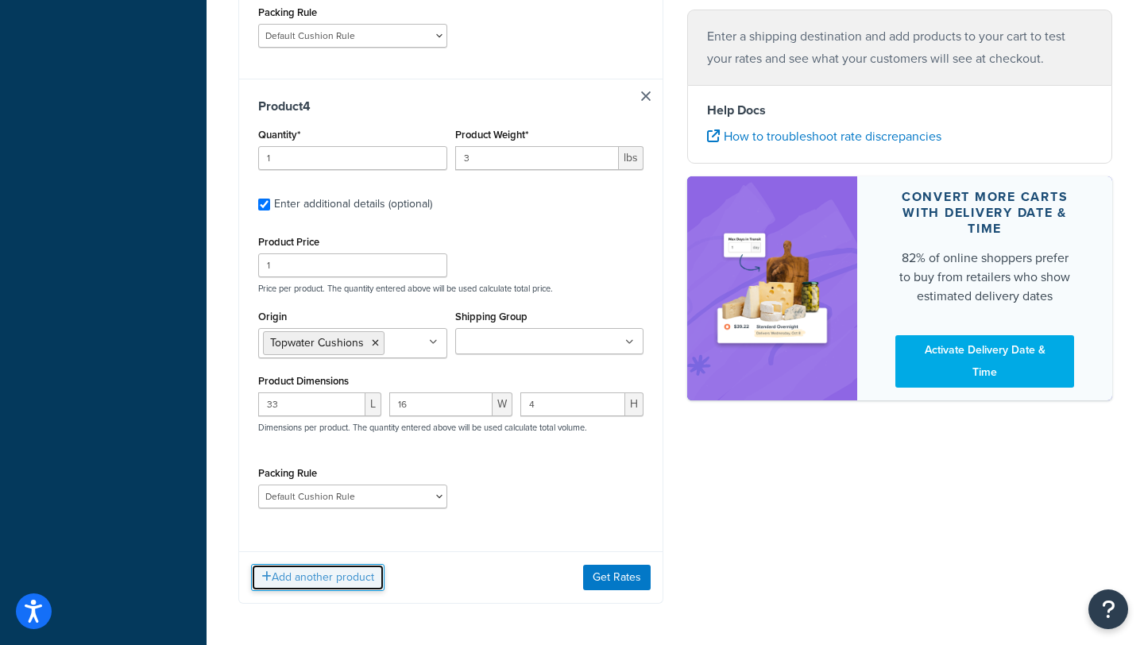
click at [299, 588] on button "Add another product" at bounding box center [317, 577] width 133 height 27
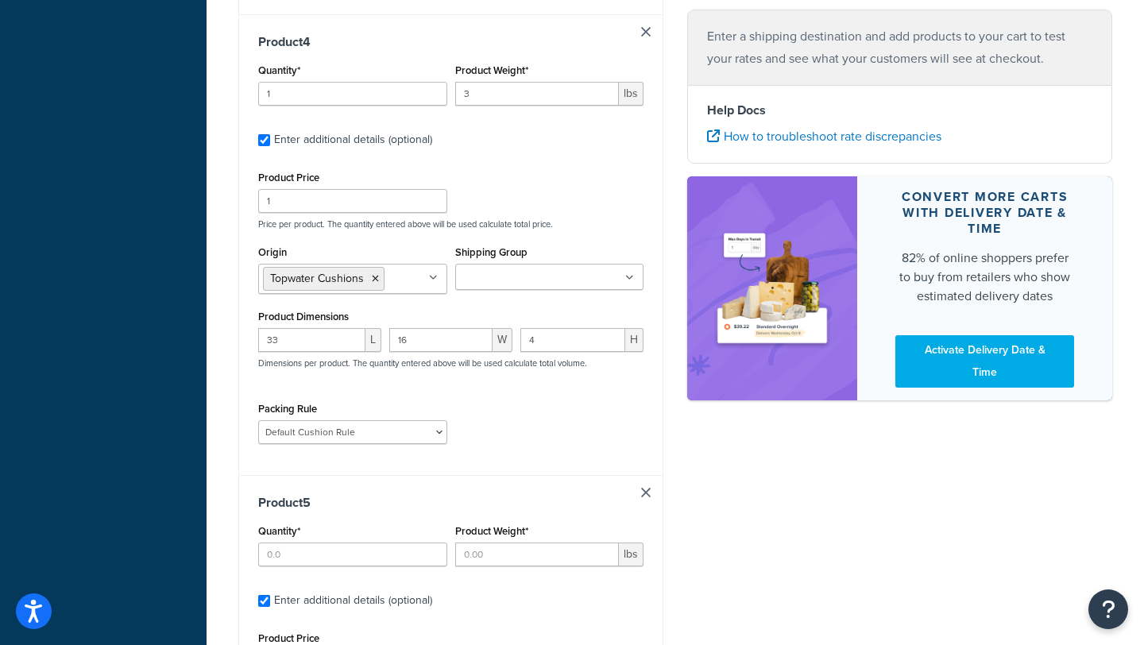
scroll to position [1676, 0]
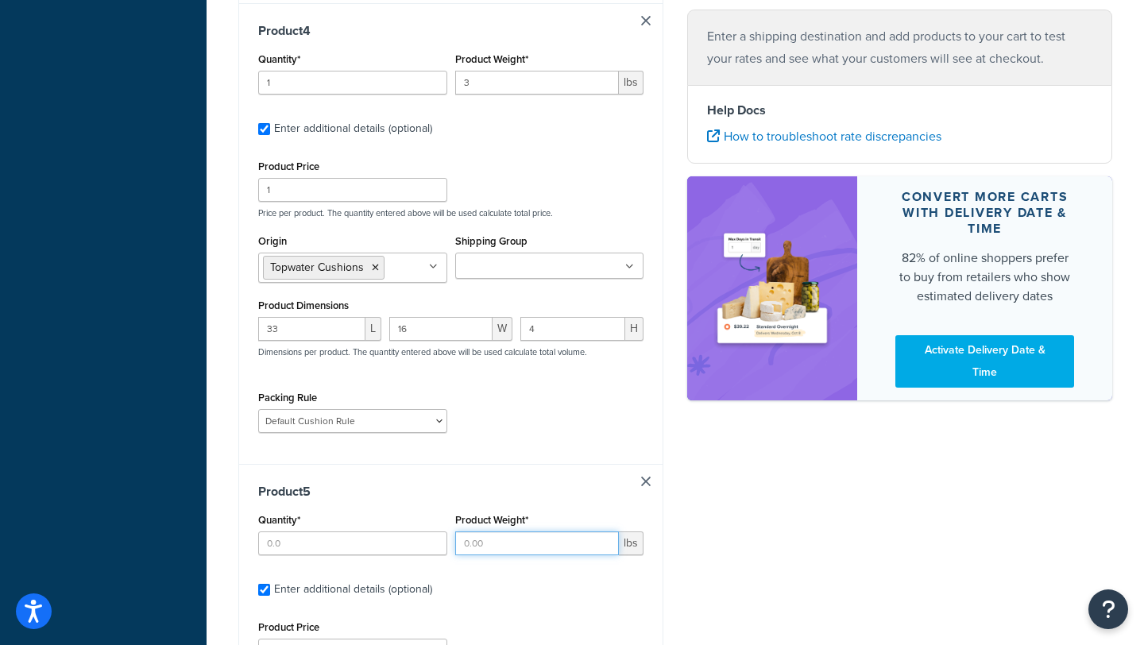
click at [508, 555] on input "Product Weight*" at bounding box center [537, 543] width 164 height 24
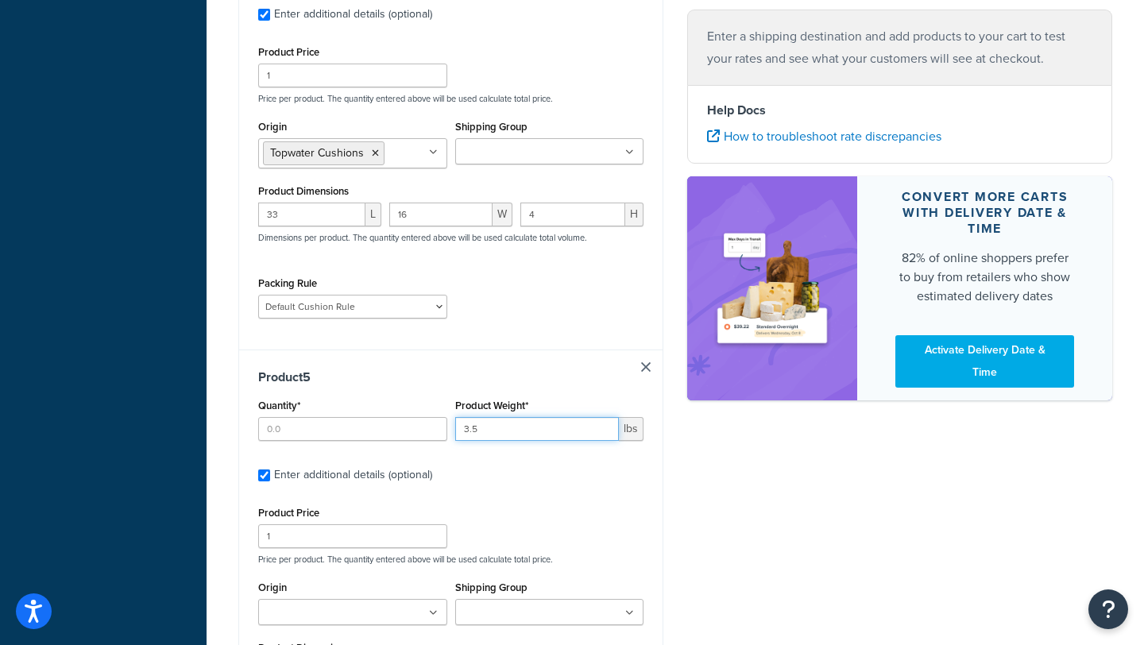
scroll to position [1906, 0]
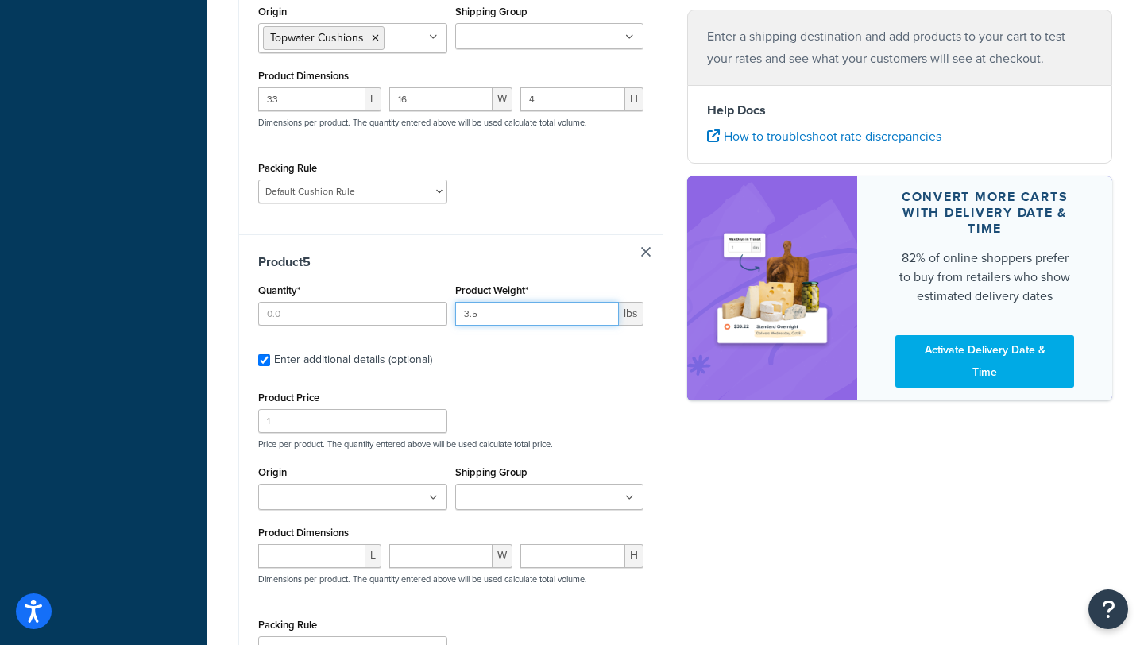
type input "3.5"
click at [365, 510] on ul at bounding box center [352, 497] width 189 height 26
click at [303, 564] on input "number" at bounding box center [311, 560] width 107 height 24
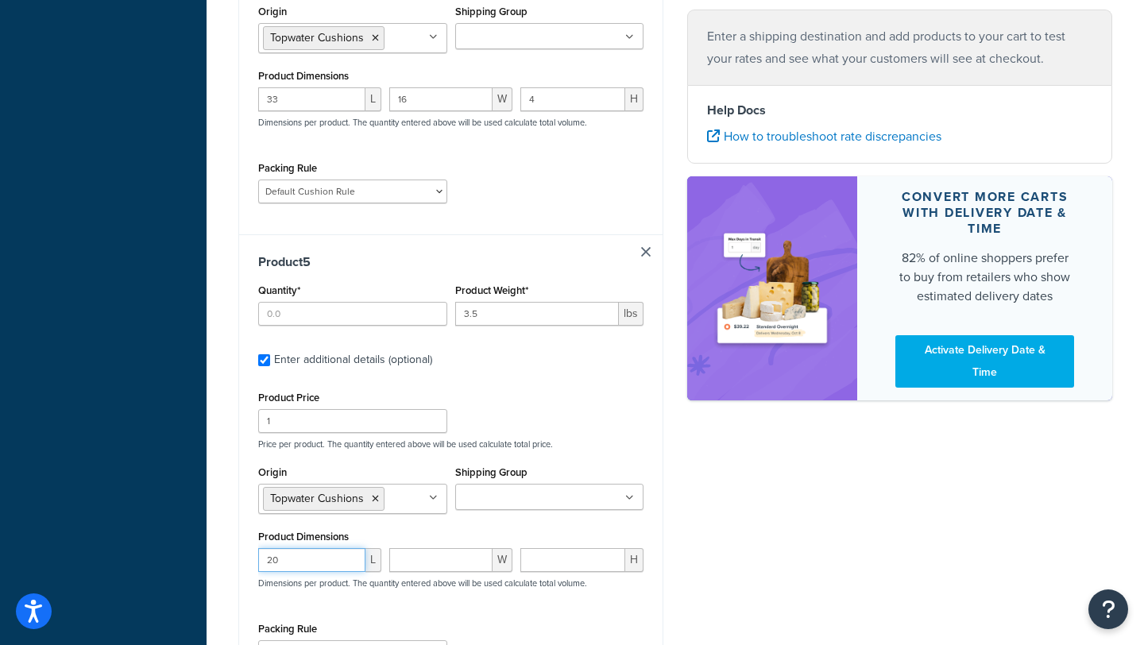
type input "20"
type input "17"
type input "4"
click at [334, 314] on input "Quantity*" at bounding box center [352, 314] width 189 height 24
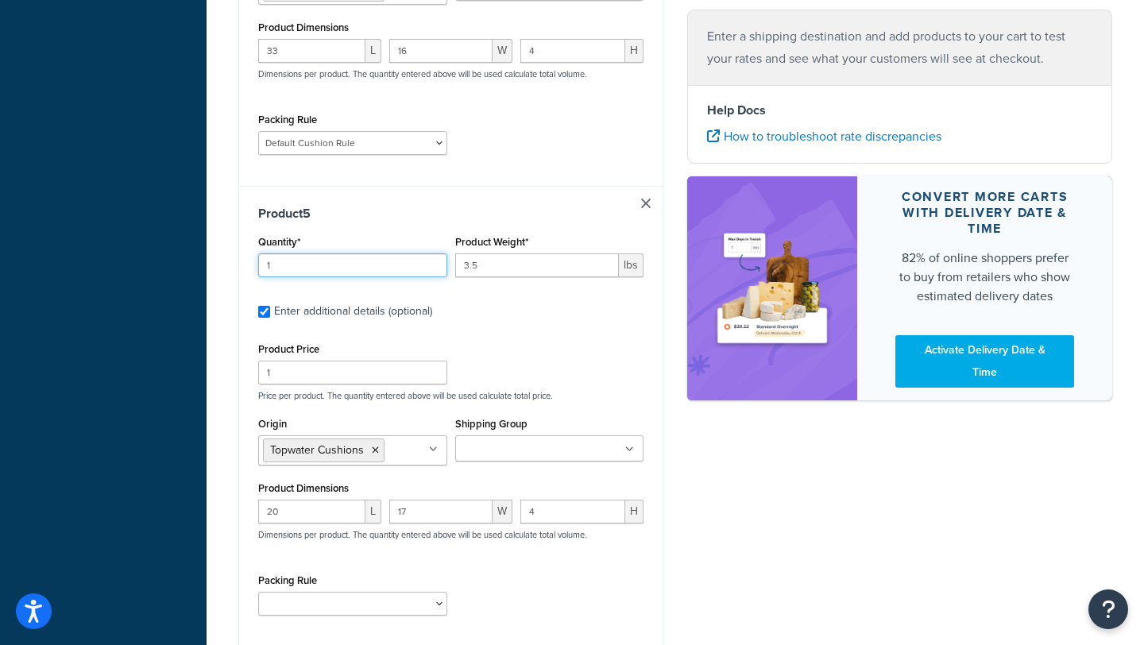
scroll to position [2039, 0]
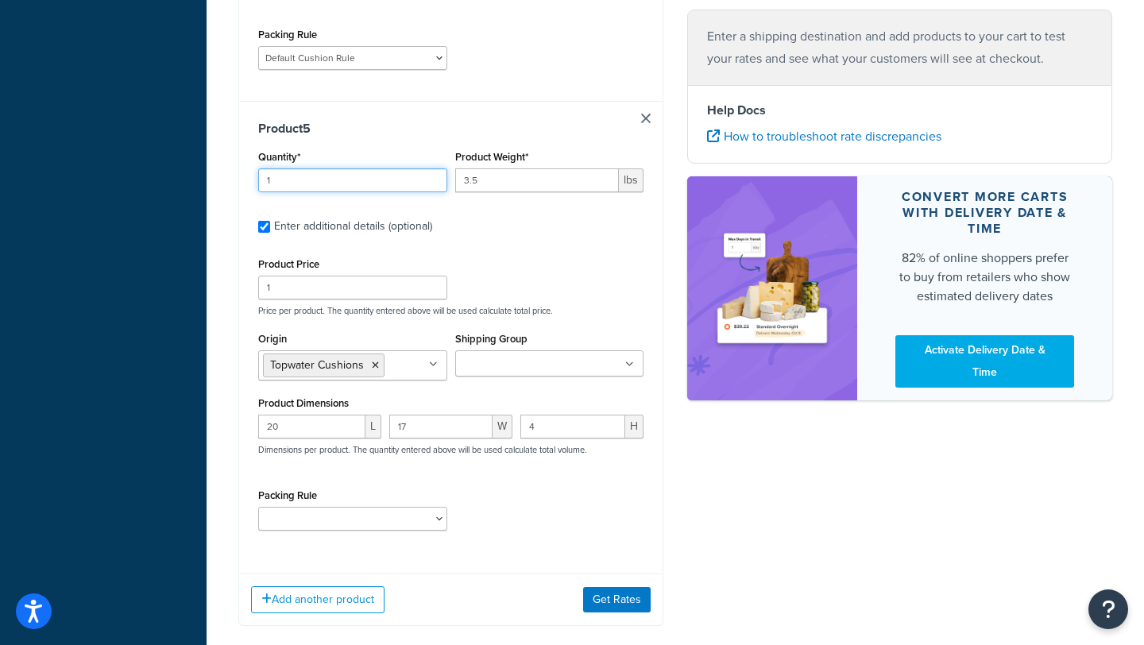
type input "1"
click at [353, 524] on select "Bow Cushion Current Default Cushion Rule" at bounding box center [352, 519] width 189 height 24
select select "86333"
click at [258, 514] on select "Bow Cushion Current Default Cushion Rule" at bounding box center [352, 519] width 189 height 24
click at [365, 186] on input "1" at bounding box center [352, 180] width 189 height 24
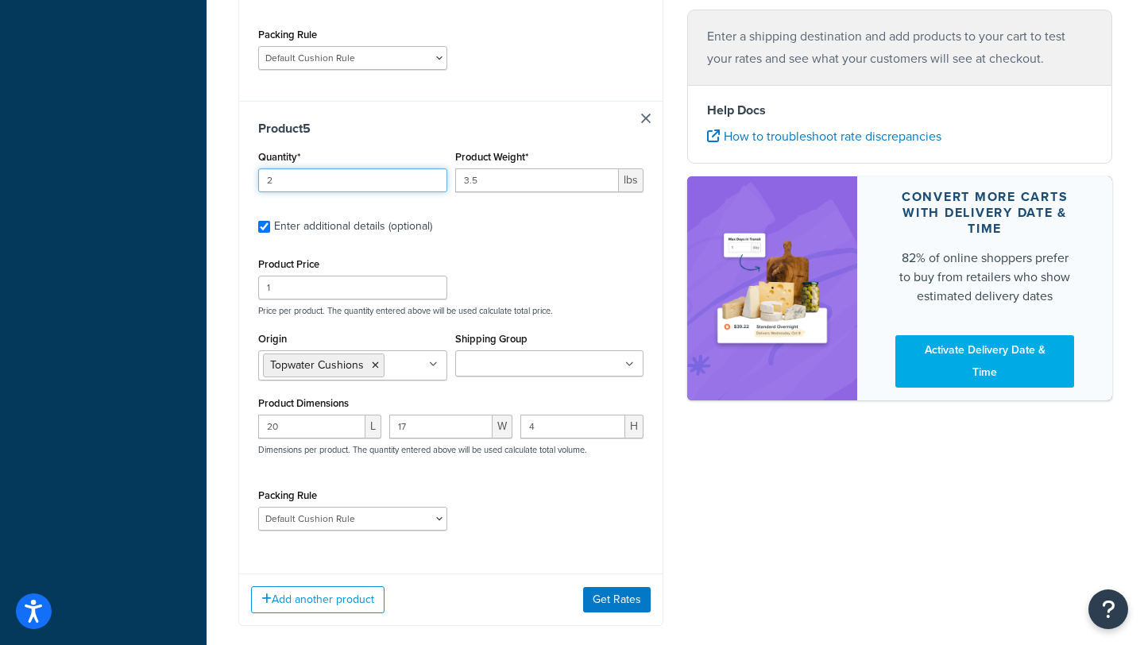
type input "2"
click at [496, 189] on input "3.5" at bounding box center [537, 180] width 164 height 24
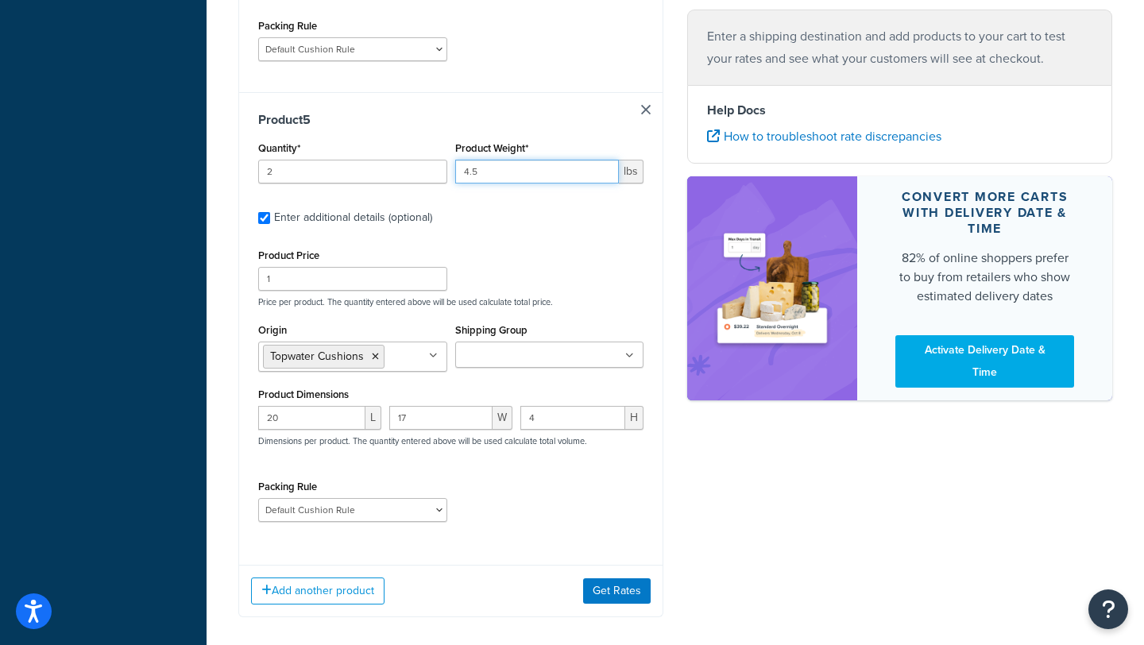
scroll to position [2050, 0]
type input "4.5"
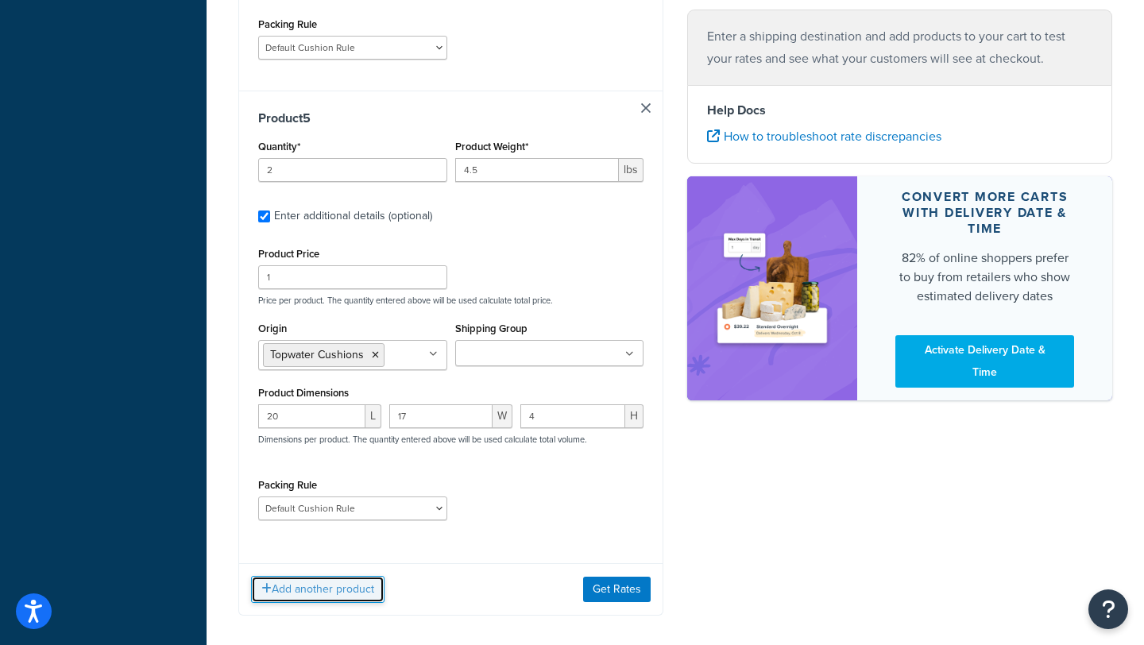
click at [337, 592] on button "Add another product" at bounding box center [317, 589] width 133 height 27
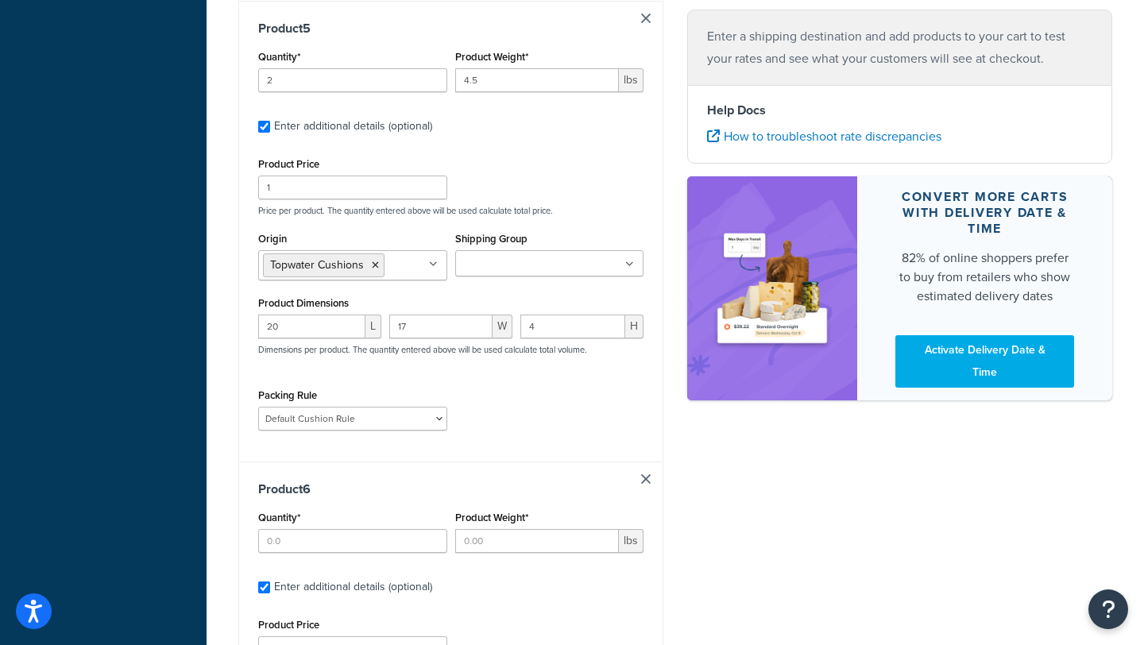
scroll to position [2178, 0]
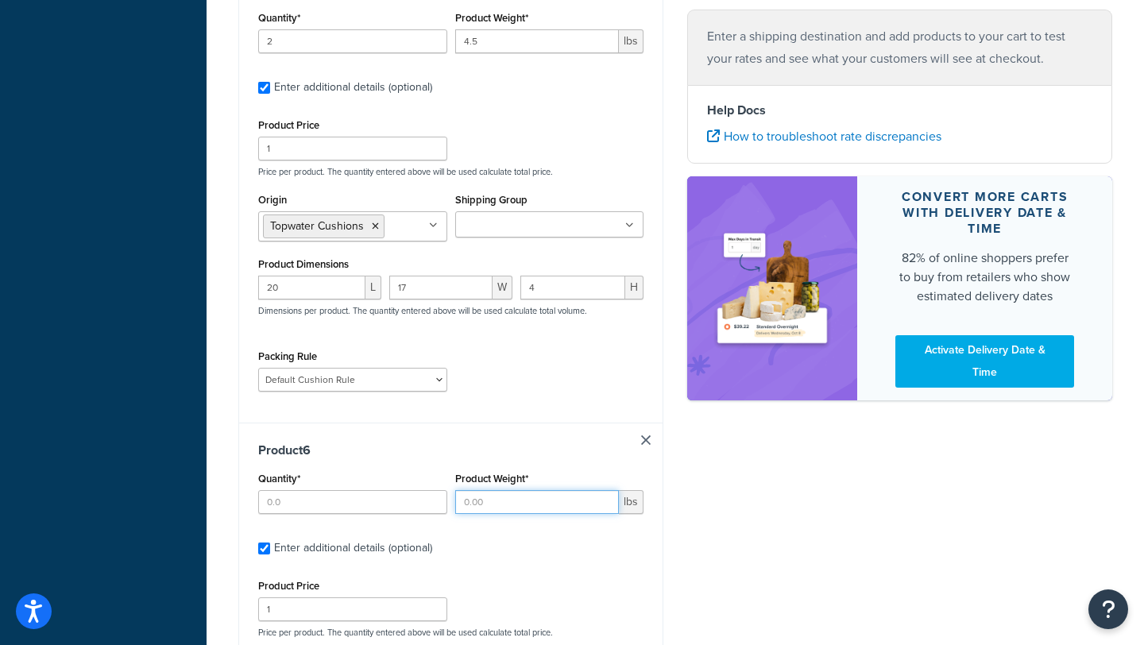
click at [476, 514] on input "Product Weight*" at bounding box center [537, 502] width 164 height 24
type input "6.5"
click at [363, 512] on input "Quantity*" at bounding box center [352, 502] width 189 height 24
type input "1"
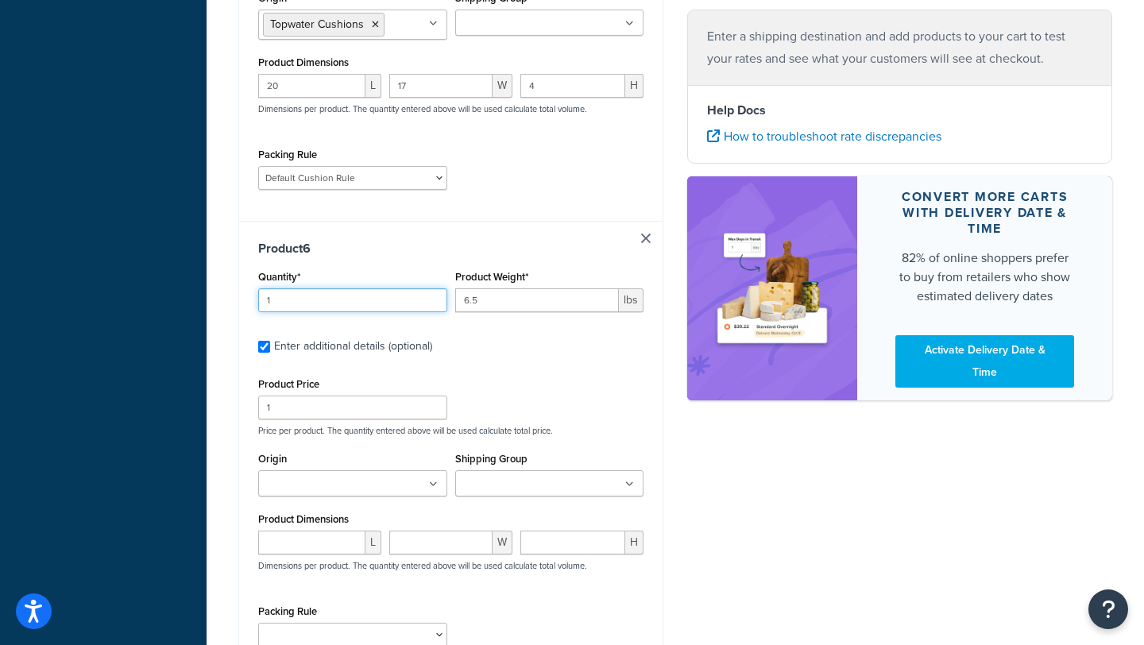
scroll to position [2473, 0]
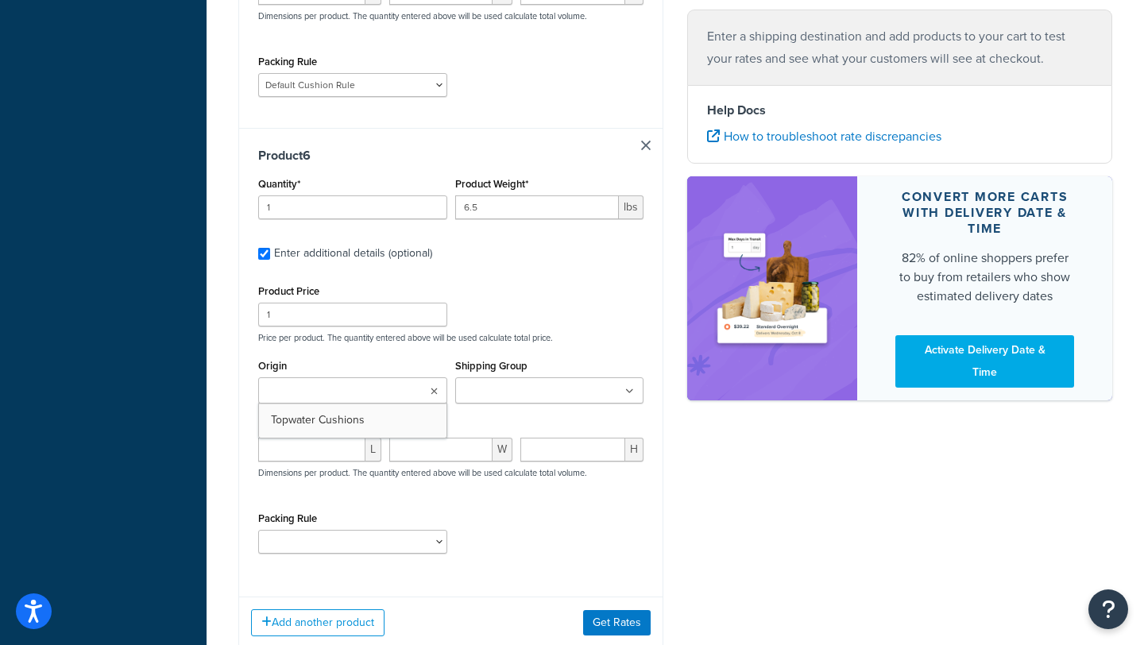
click at [378, 399] on input "Origin" at bounding box center [333, 391] width 141 height 17
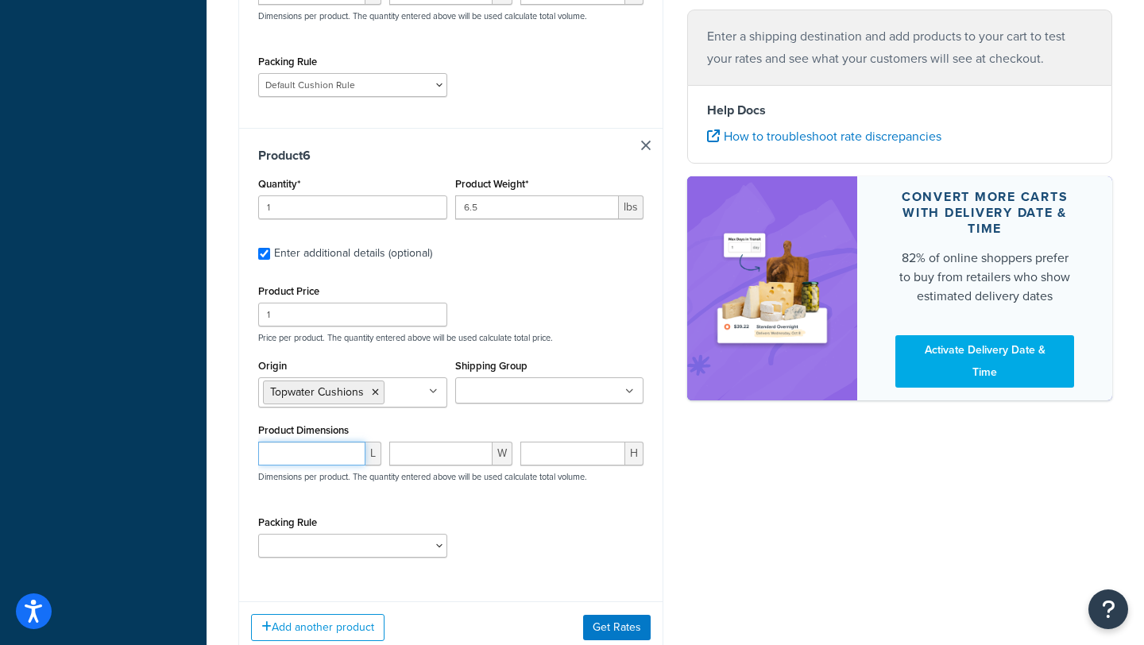
click at [330, 454] on input "number" at bounding box center [311, 454] width 107 height 24
type input "53"
type input "32"
type input "3"
click at [335, 550] on select "Bow Cushion Current Default Cushion Rule" at bounding box center [352, 546] width 189 height 24
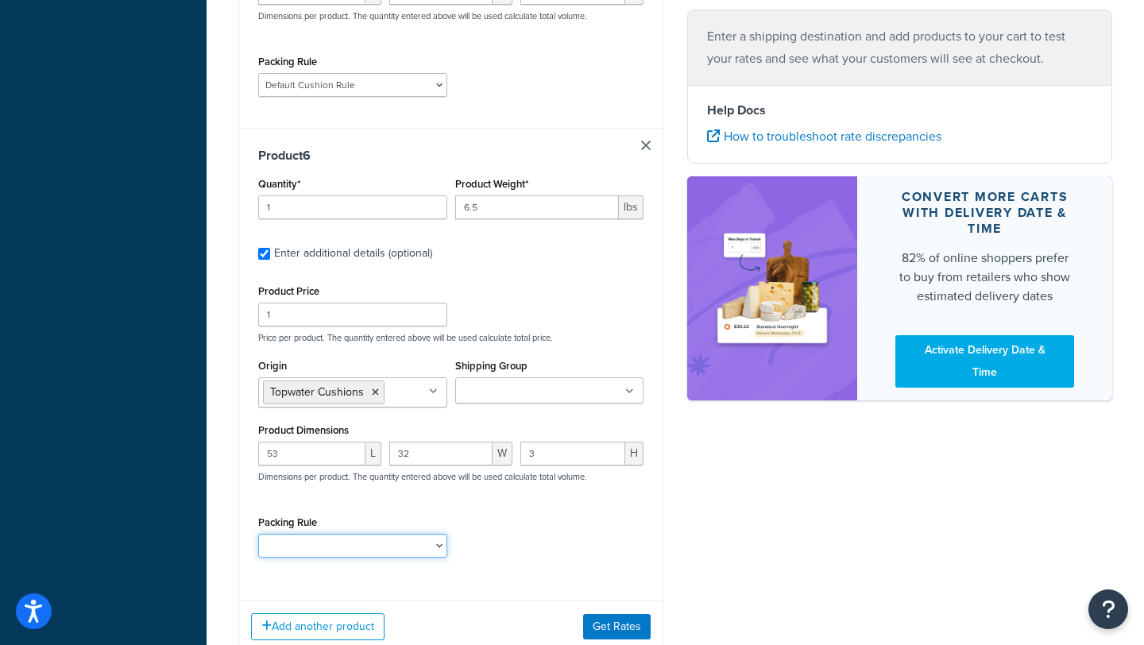
select select "86625"
click at [258, 542] on select "Bow Cushion Current Default Cushion Rule" at bounding box center [352, 546] width 189 height 24
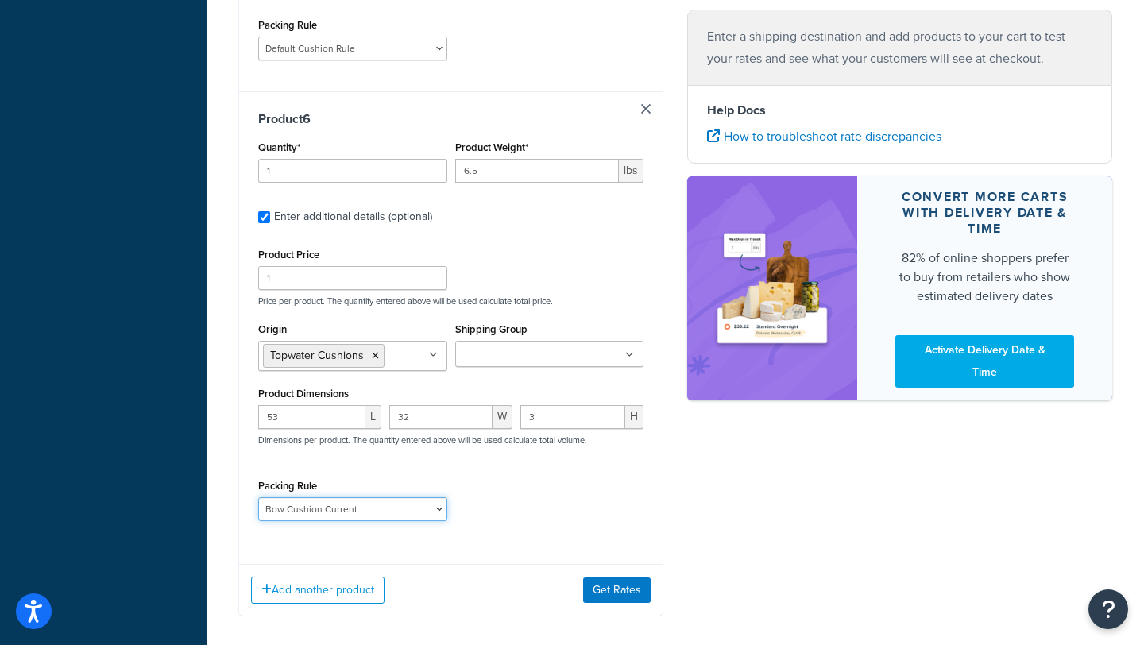
scroll to position [2520, 0]
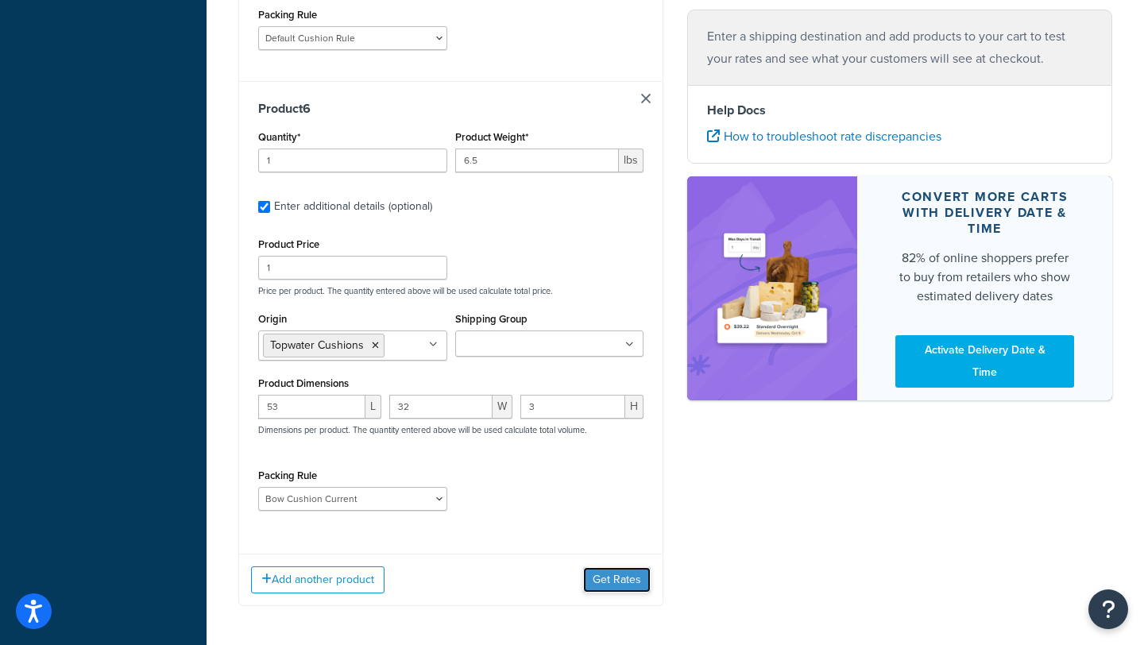
click at [591, 592] on button "Get Rates" at bounding box center [617, 579] width 68 height 25
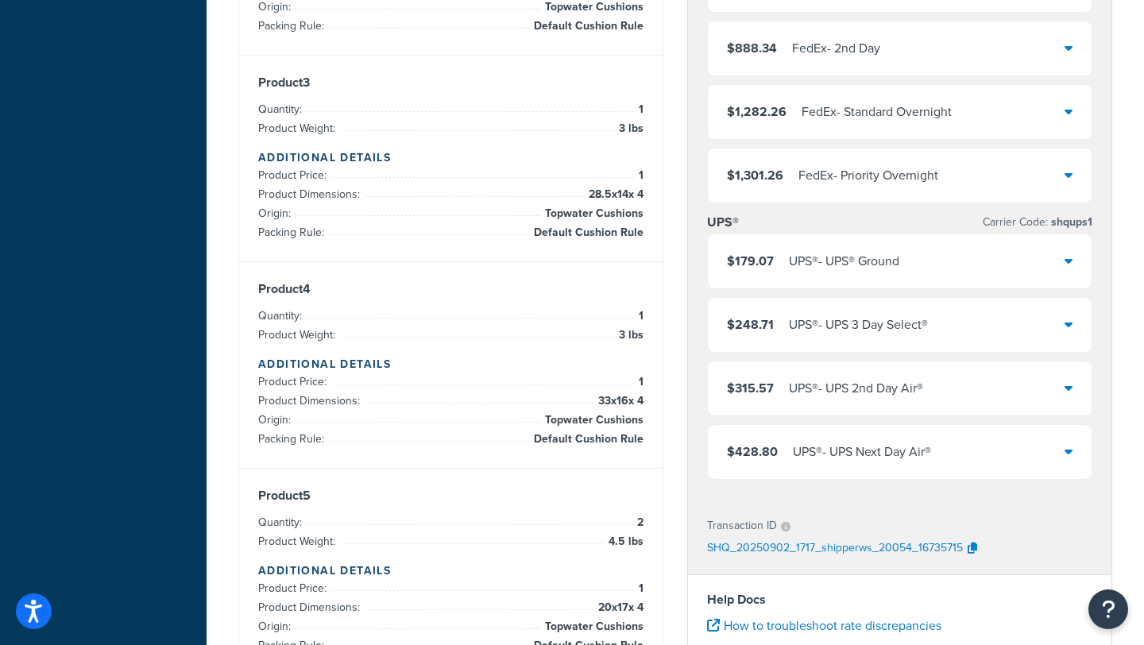
scroll to position [658, 0]
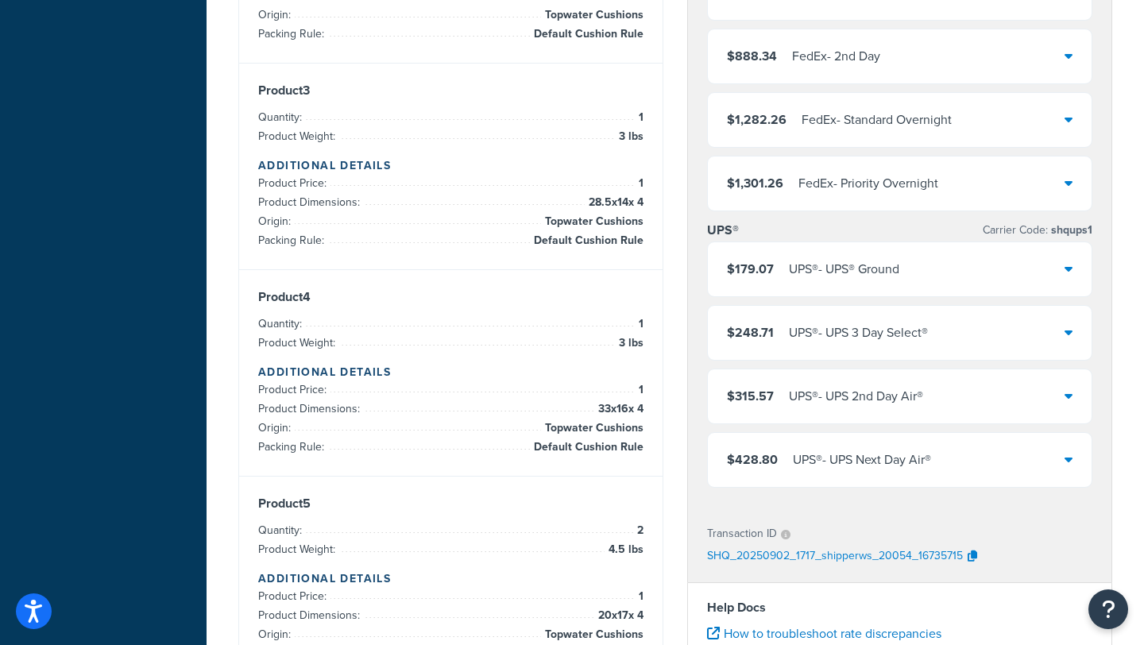
click at [894, 284] on div "$179.07 UPS® - UPS® Ground" at bounding box center [900, 269] width 384 height 54
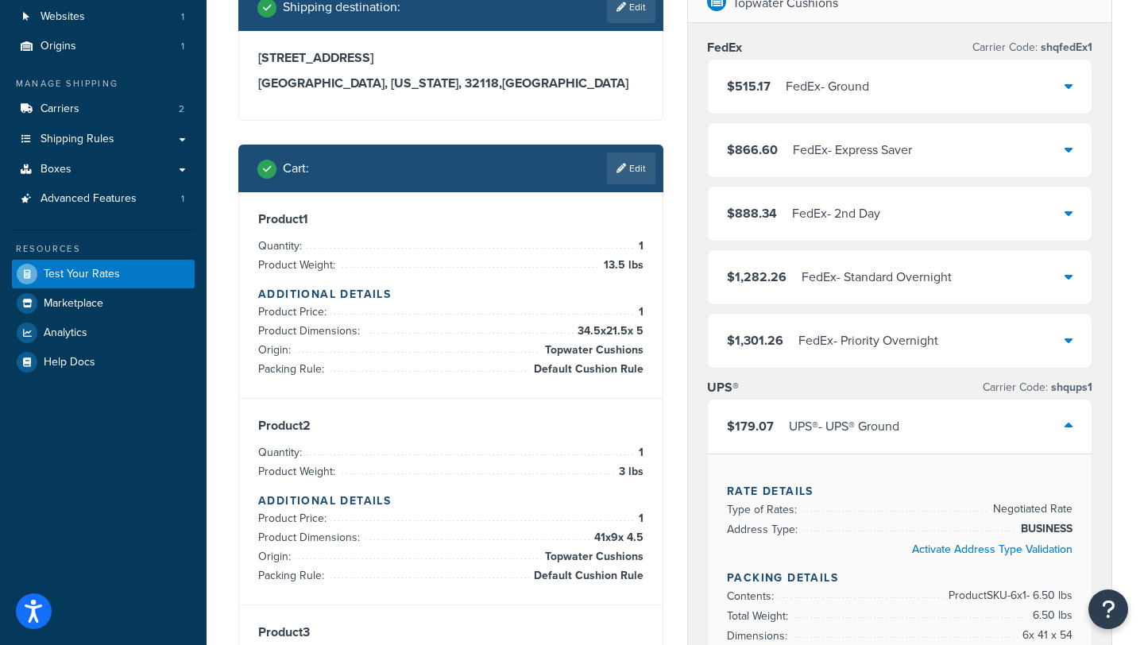
scroll to position [121, 0]
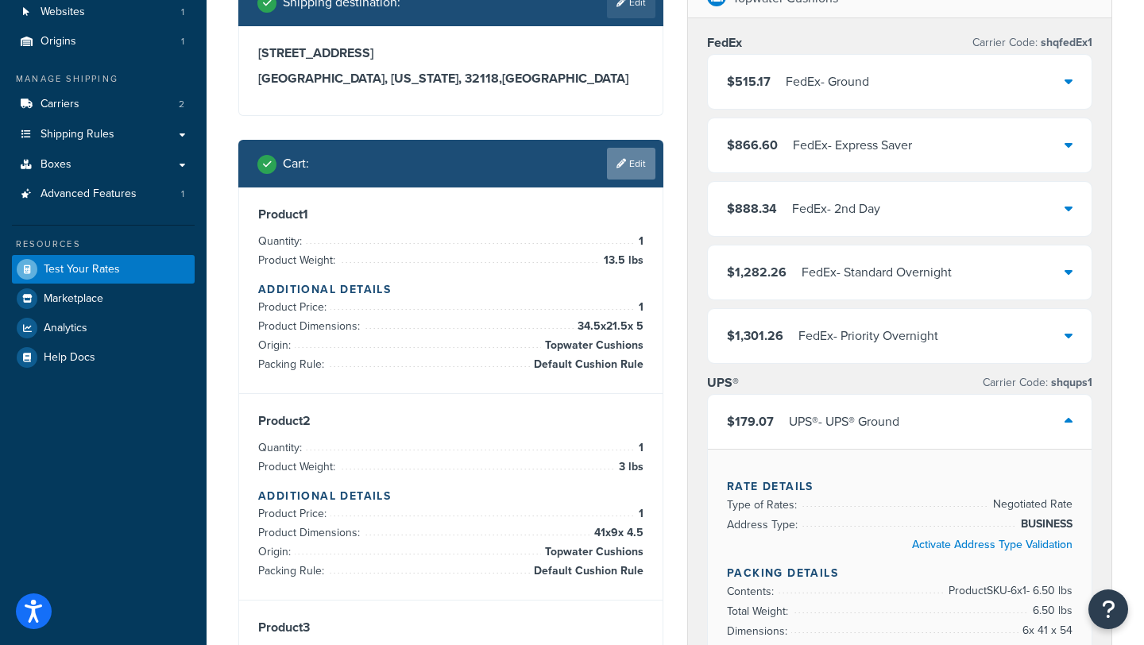
click at [630, 173] on link "Edit" at bounding box center [631, 164] width 48 height 32
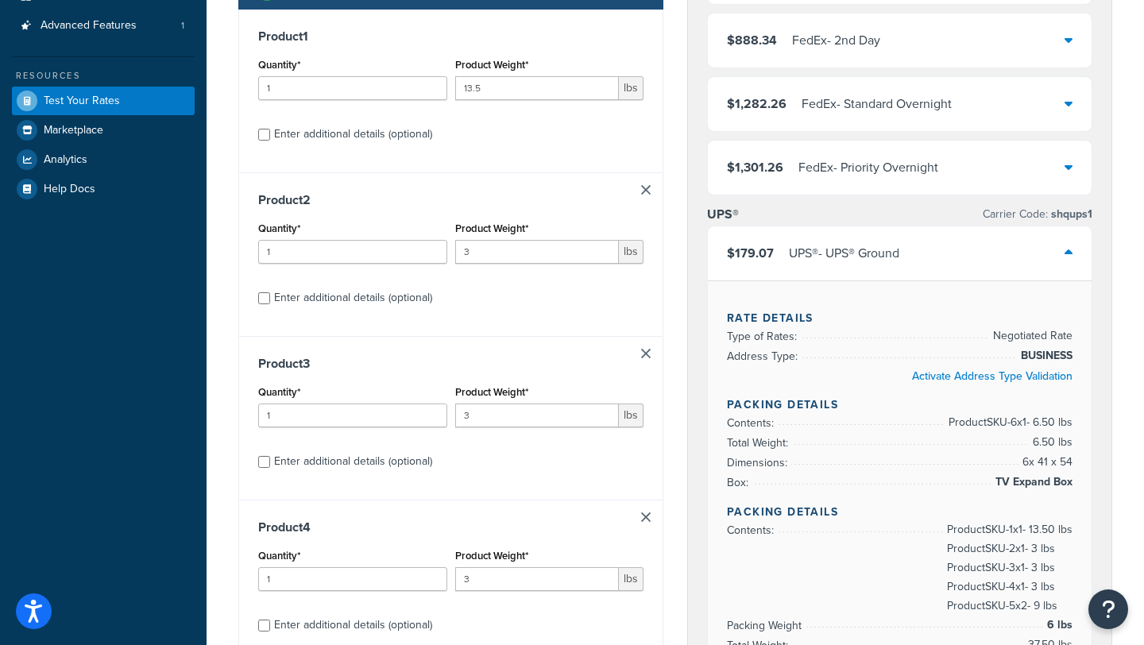
scroll to position [293, 0]
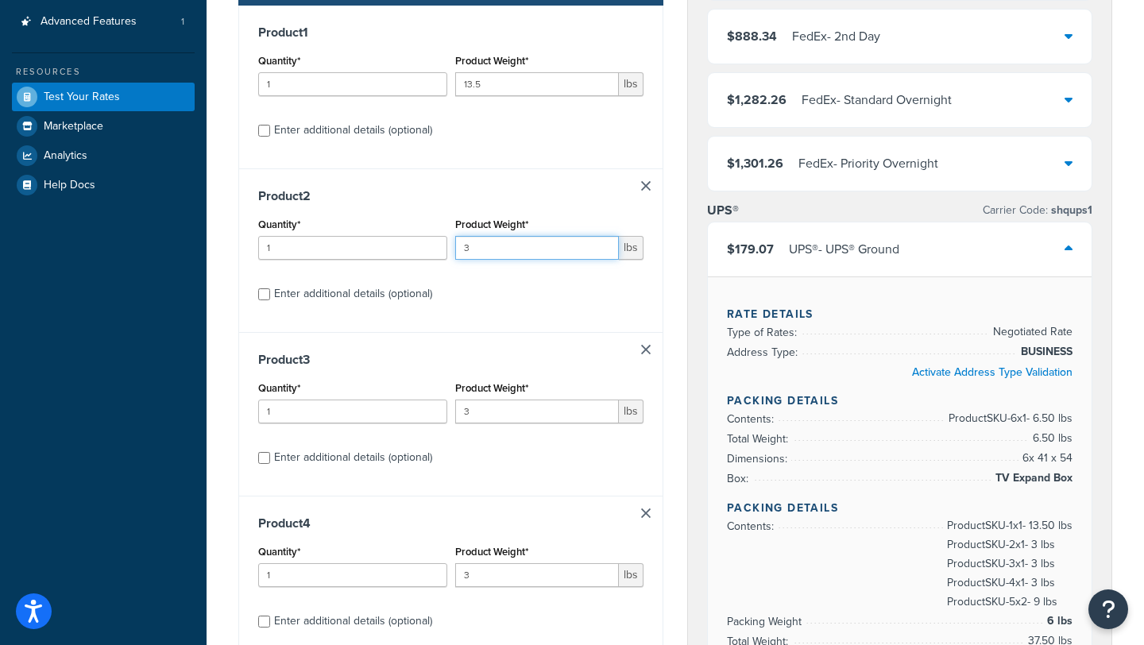
drag, startPoint x: 498, startPoint y: 249, endPoint x: 457, endPoint y: 249, distance: 41.3
click at [457, 249] on input "3" at bounding box center [537, 248] width 164 height 24
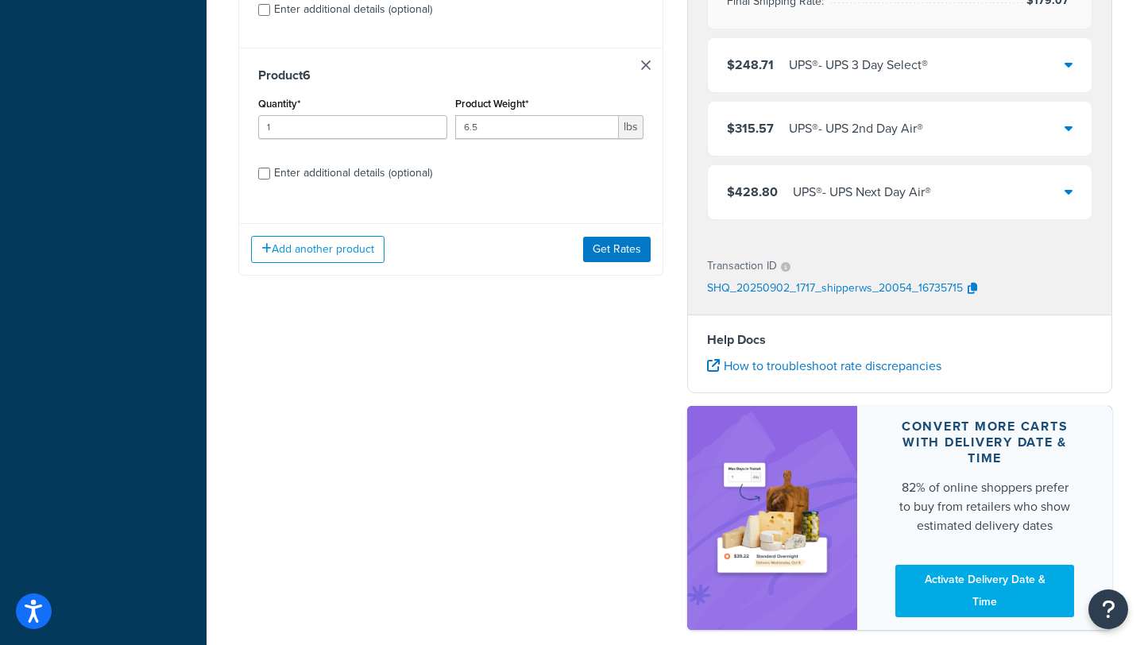
scroll to position [910, 0]
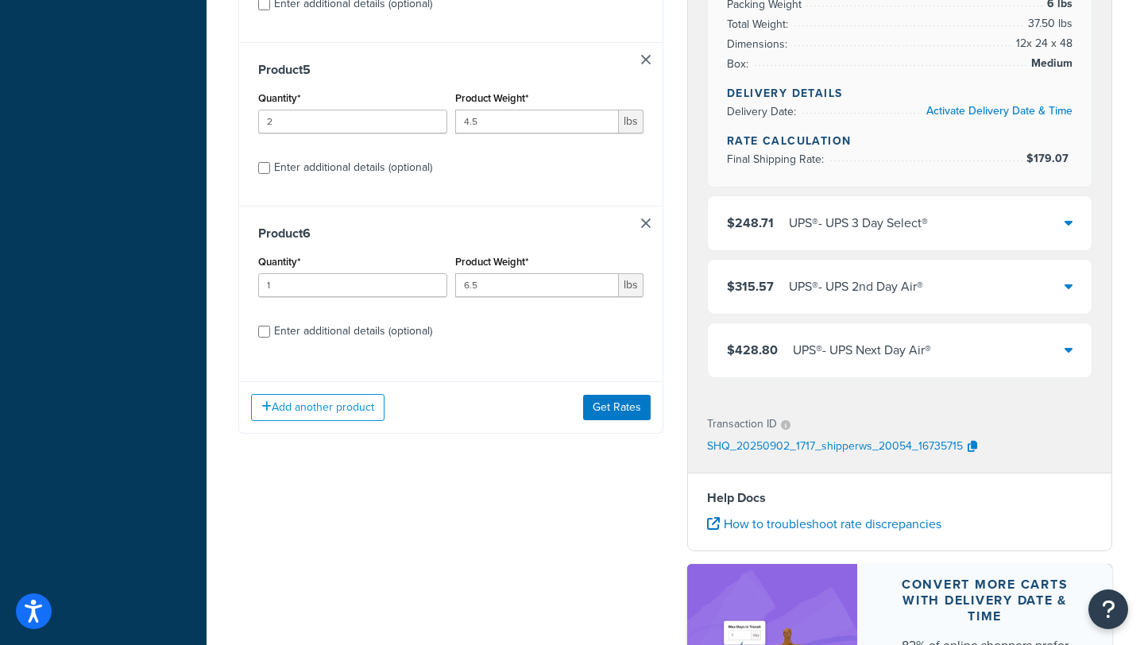
type input "15"
drag, startPoint x: 505, startPoint y: 297, endPoint x: 457, endPoint y: 278, distance: 51.3
click at [457, 278] on input "6.5" at bounding box center [537, 285] width 164 height 24
type input "25"
click at [609, 411] on button "Get Rates" at bounding box center [617, 407] width 68 height 25
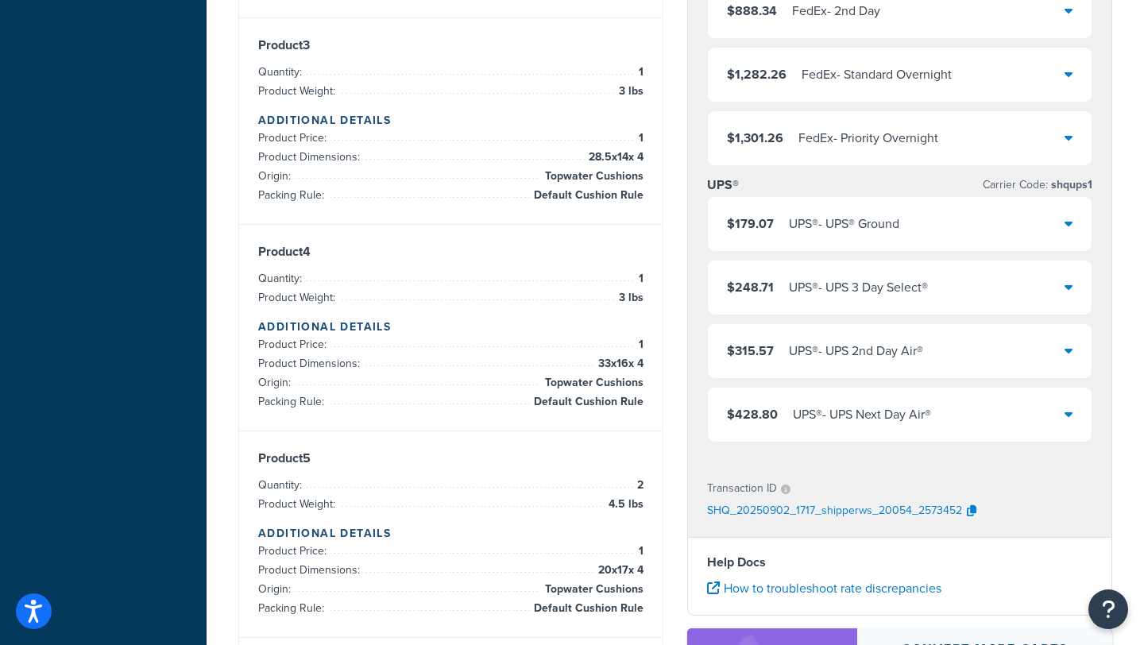
scroll to position [692, 0]
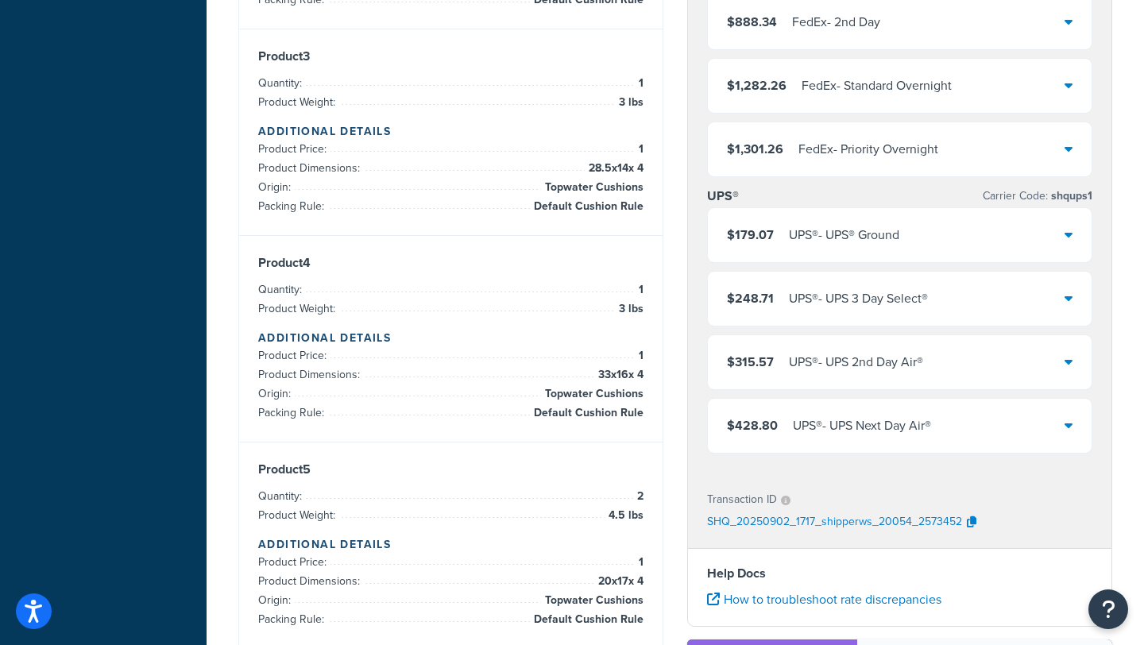
click at [856, 233] on div "UPS® - UPS® Ground" at bounding box center [844, 235] width 110 height 22
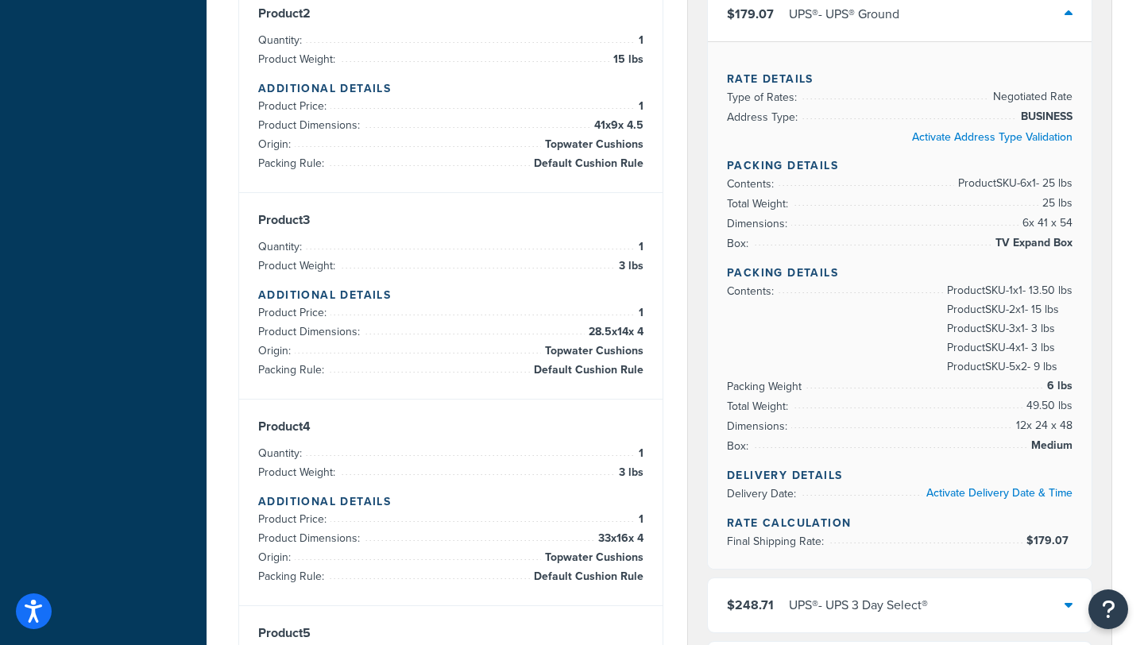
scroll to position [559, 0]
